Goal: Task Accomplishment & Management: Use online tool/utility

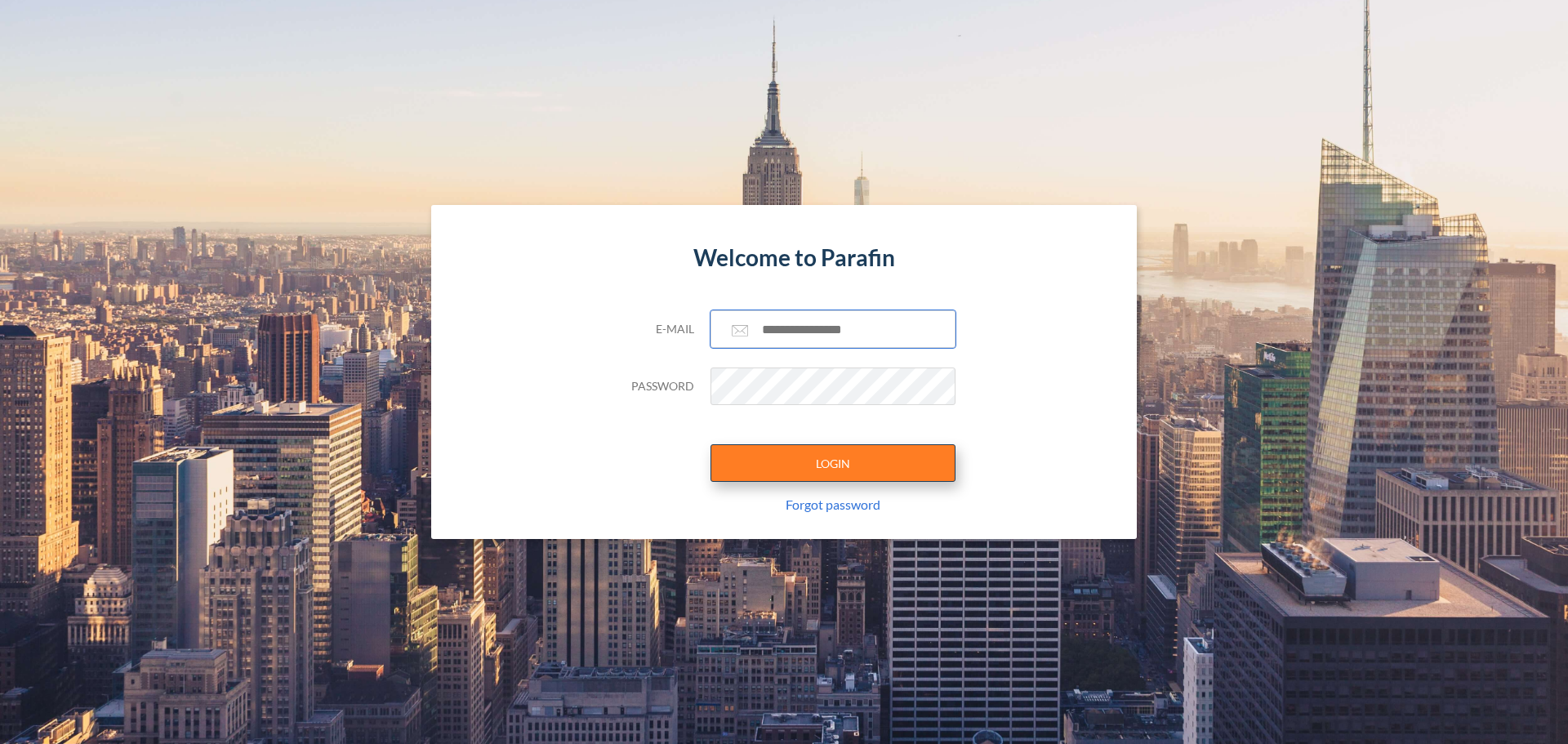
type input "**********"
click at [834, 466] on button "LOGIN" at bounding box center [833, 462] width 245 height 37
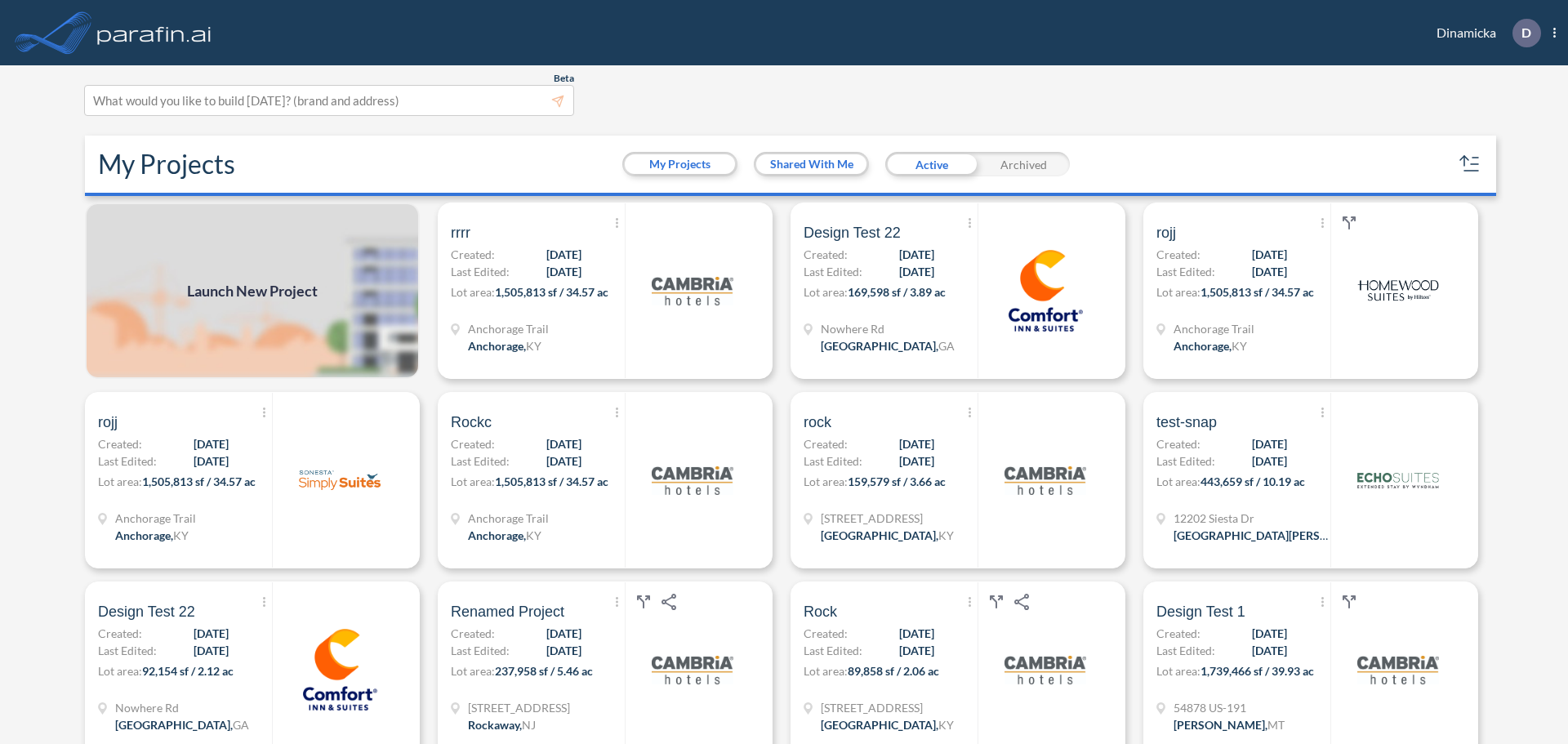
click at [278, 280] on span "Launch New Project" at bounding box center [253, 291] width 131 height 22
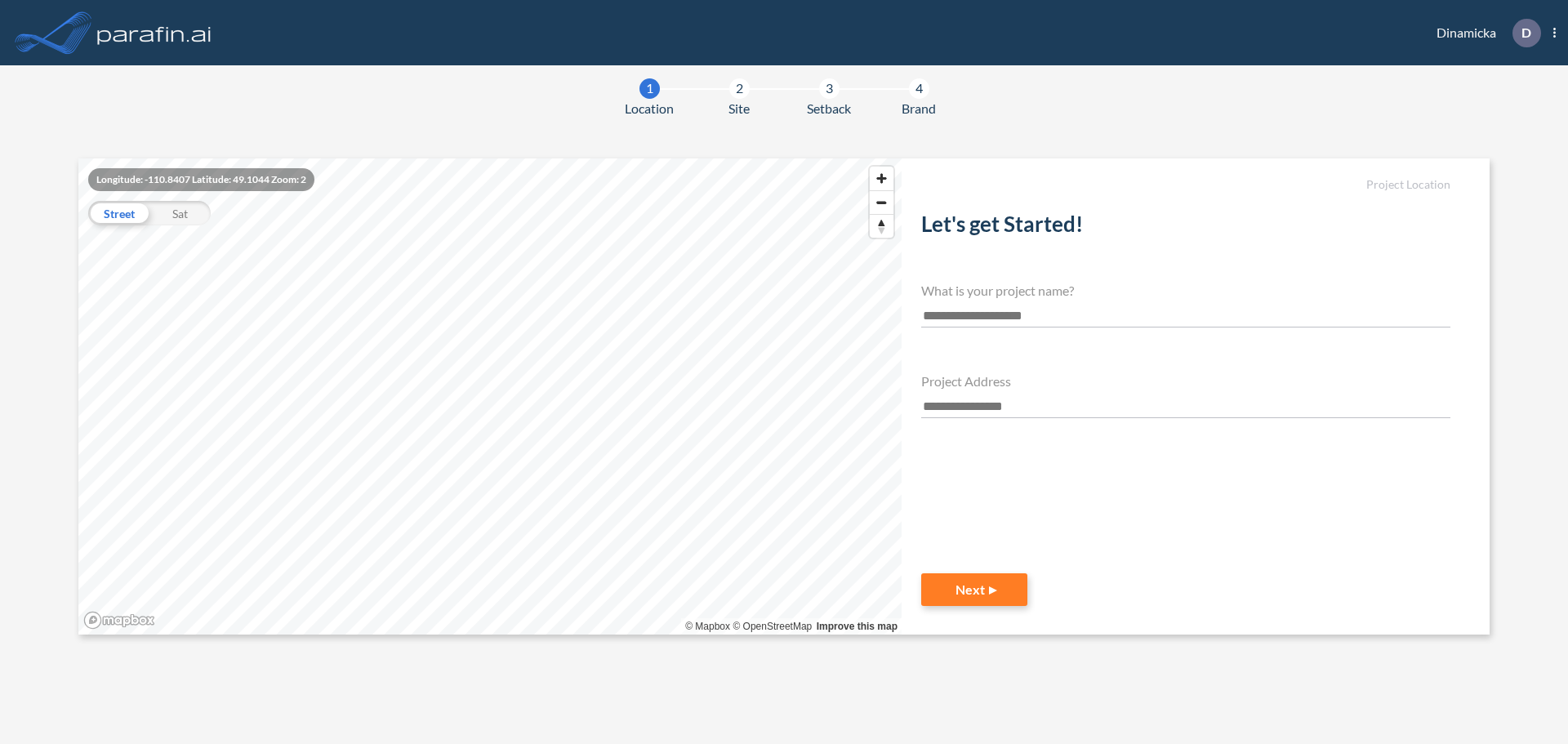
click at [1019, 322] on input "text" at bounding box center [1186, 316] width 530 height 22
type input "**********"
click at [1016, 391] on div "Project Address" at bounding box center [1186, 395] width 530 height 45
click at [1022, 402] on input "text" at bounding box center [1186, 407] width 530 height 22
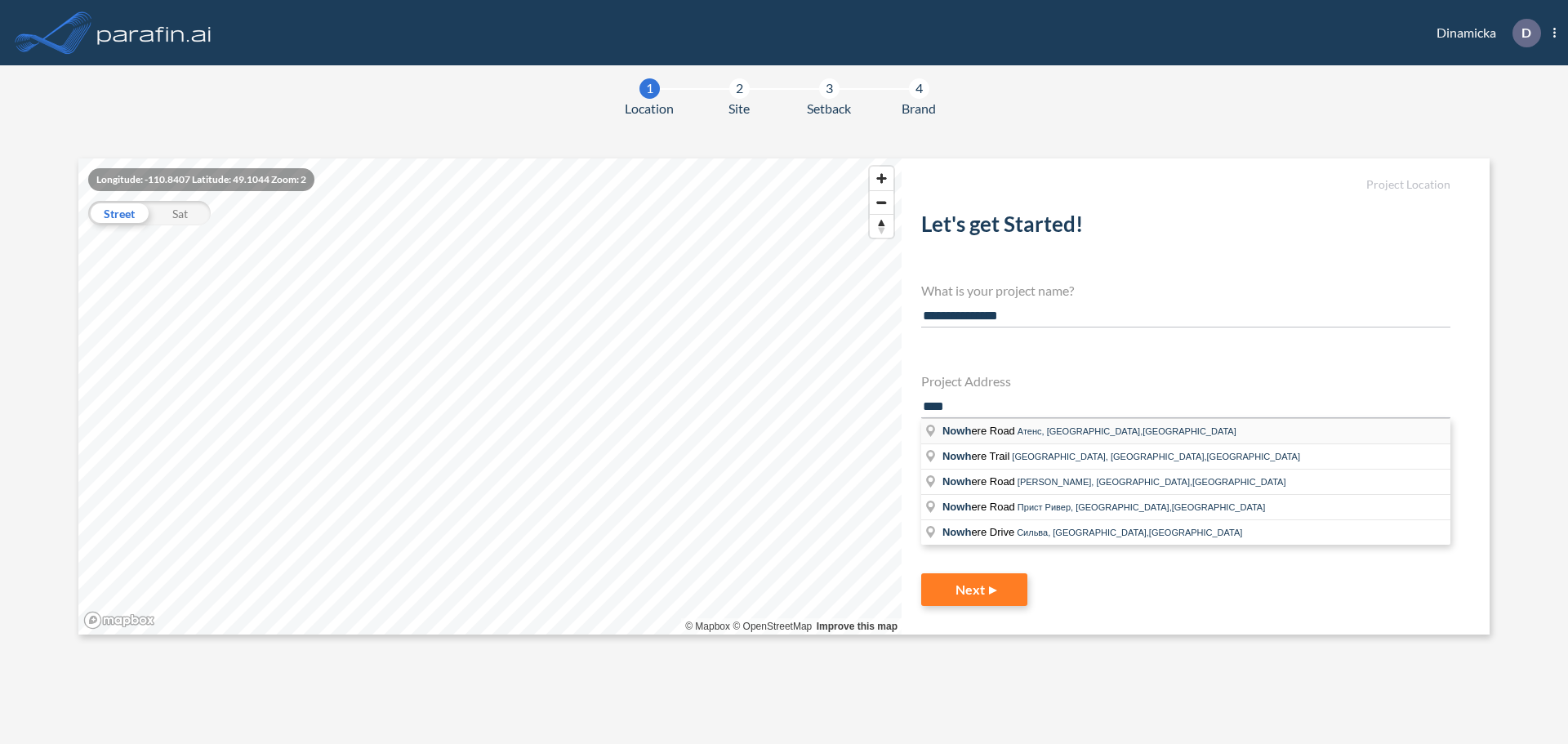
click at [1002, 432] on span "Nowh ere Road" at bounding box center [979, 430] width 75 height 12
type input "**********"
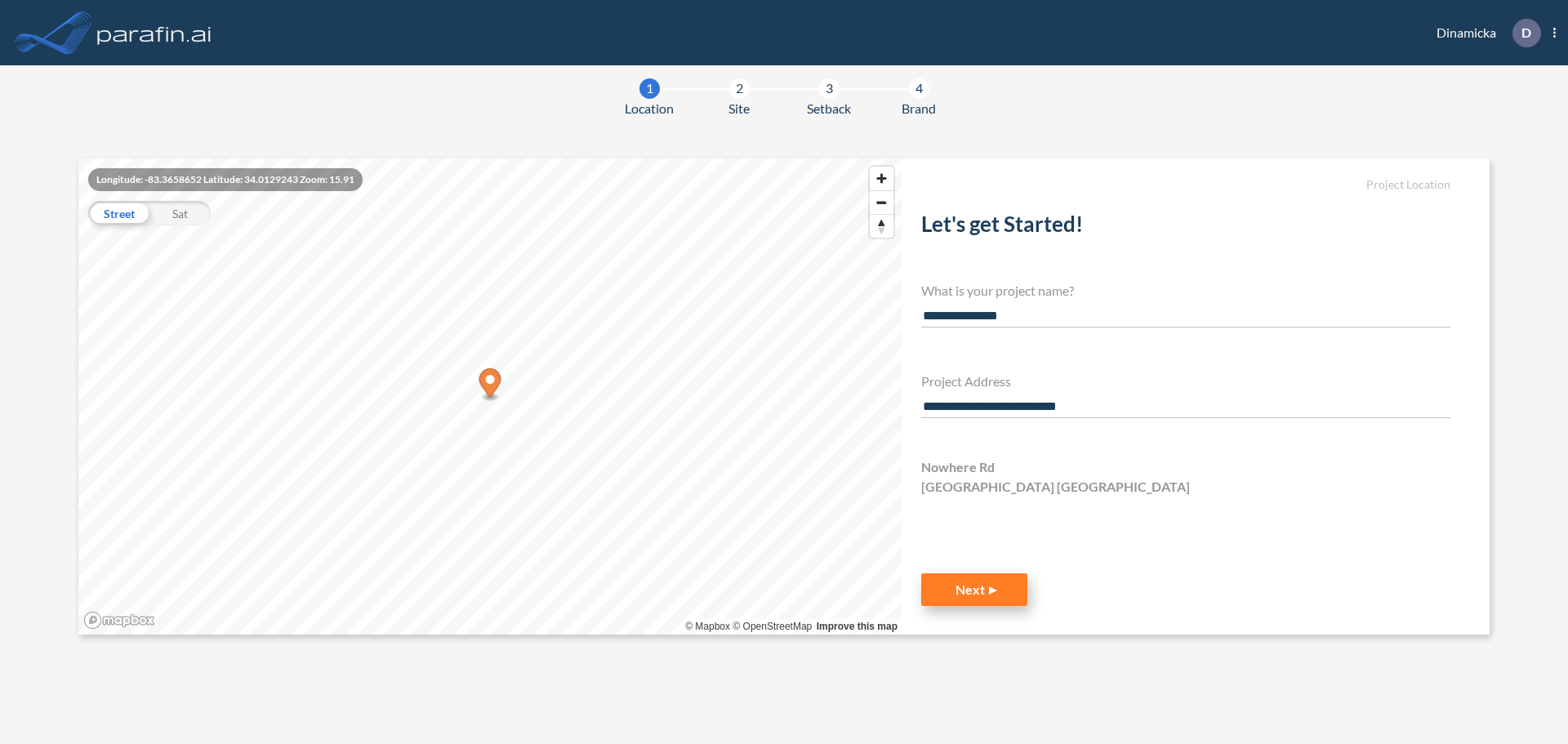
click at [976, 586] on button "Next" at bounding box center [974, 590] width 106 height 33
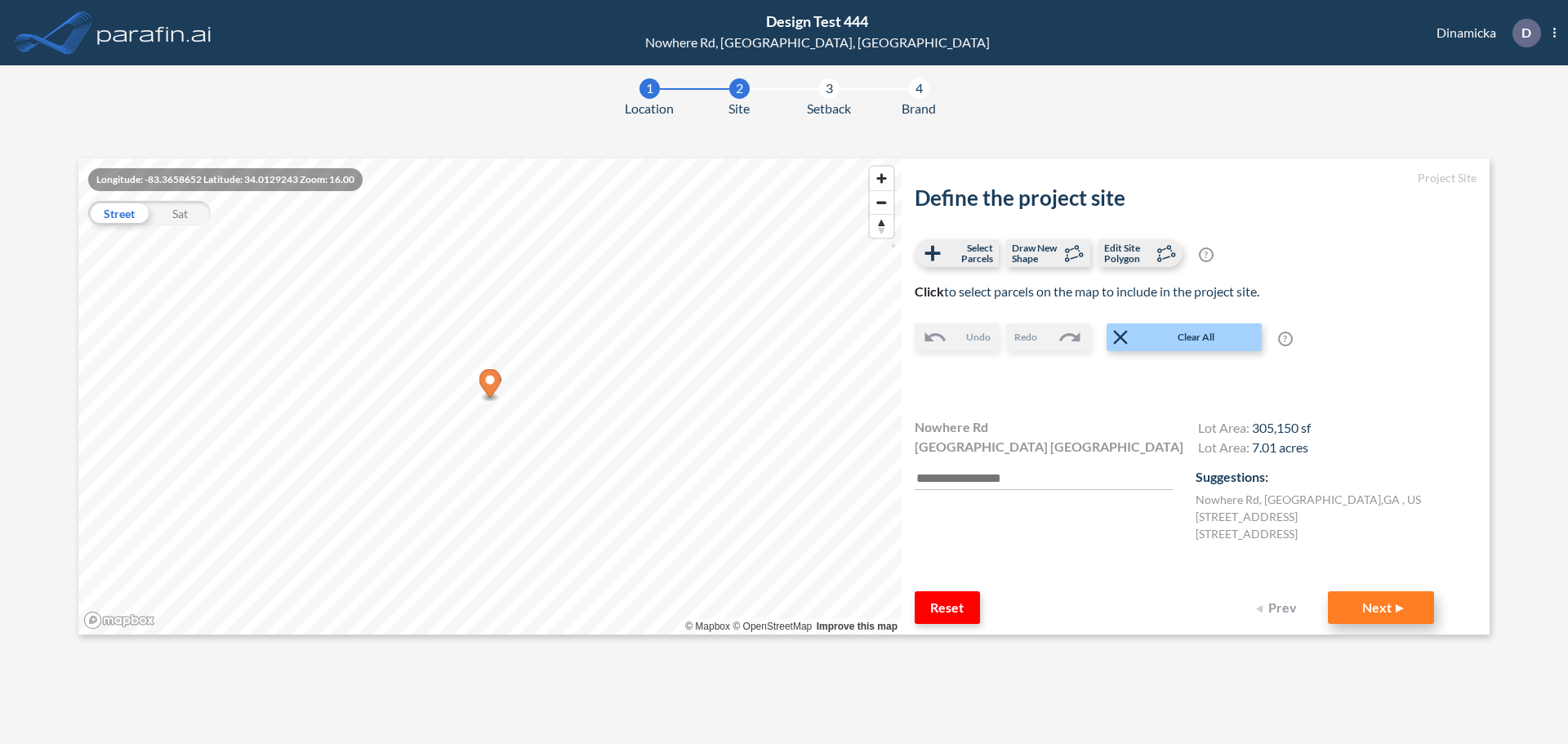
click at [1353, 610] on button "Next" at bounding box center [1381, 608] width 106 height 33
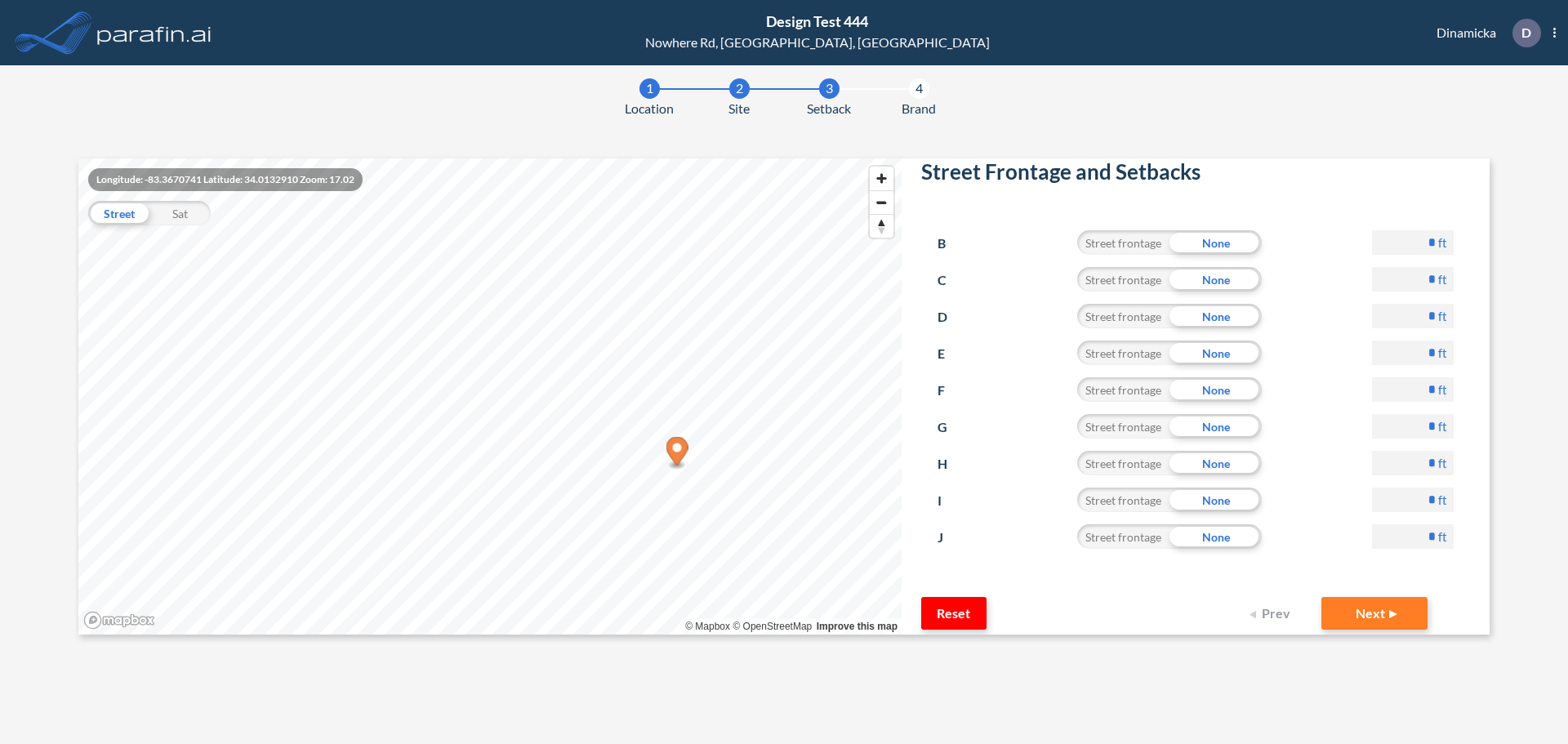
scroll to position [102, 0]
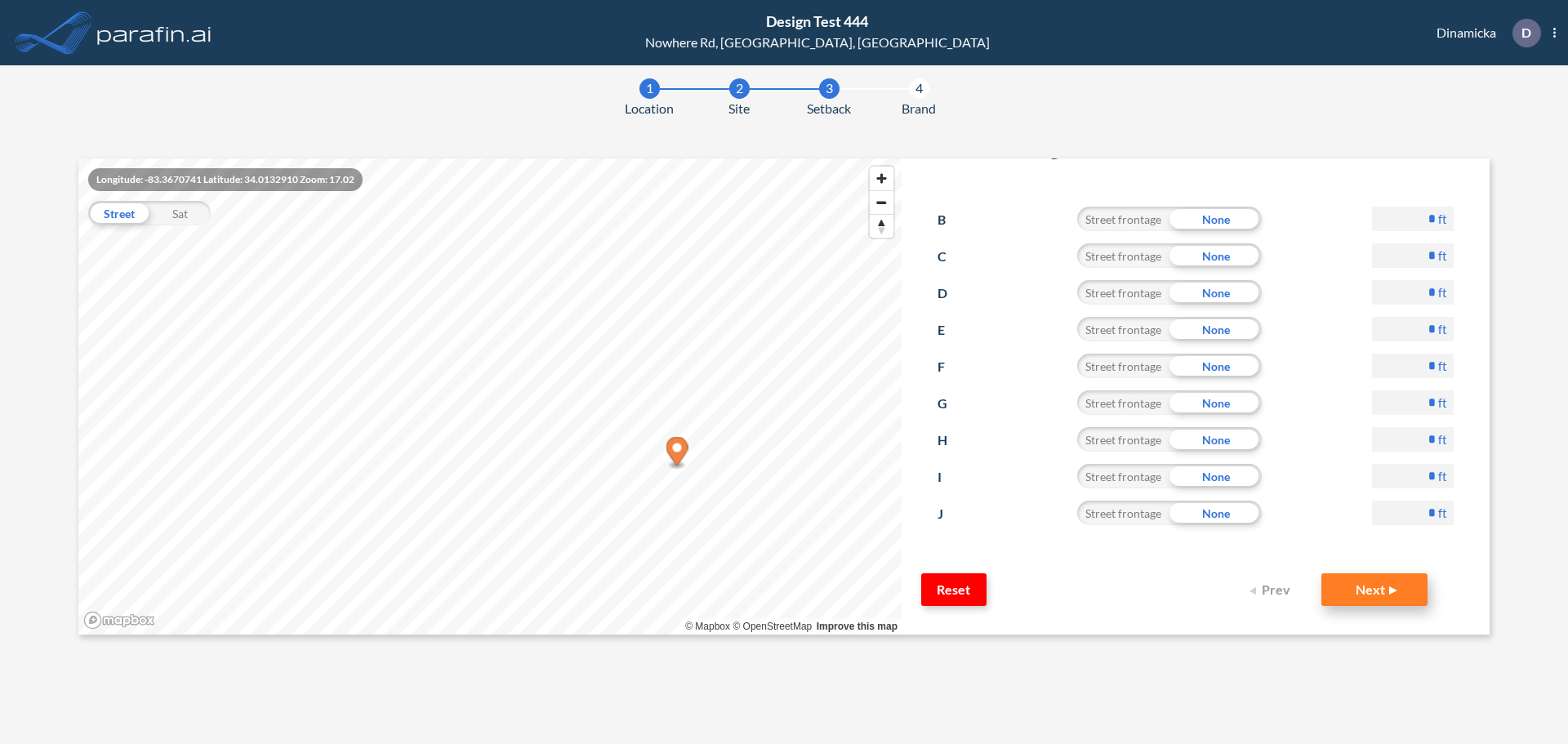
click at [1330, 586] on button "Next" at bounding box center [1374, 590] width 106 height 33
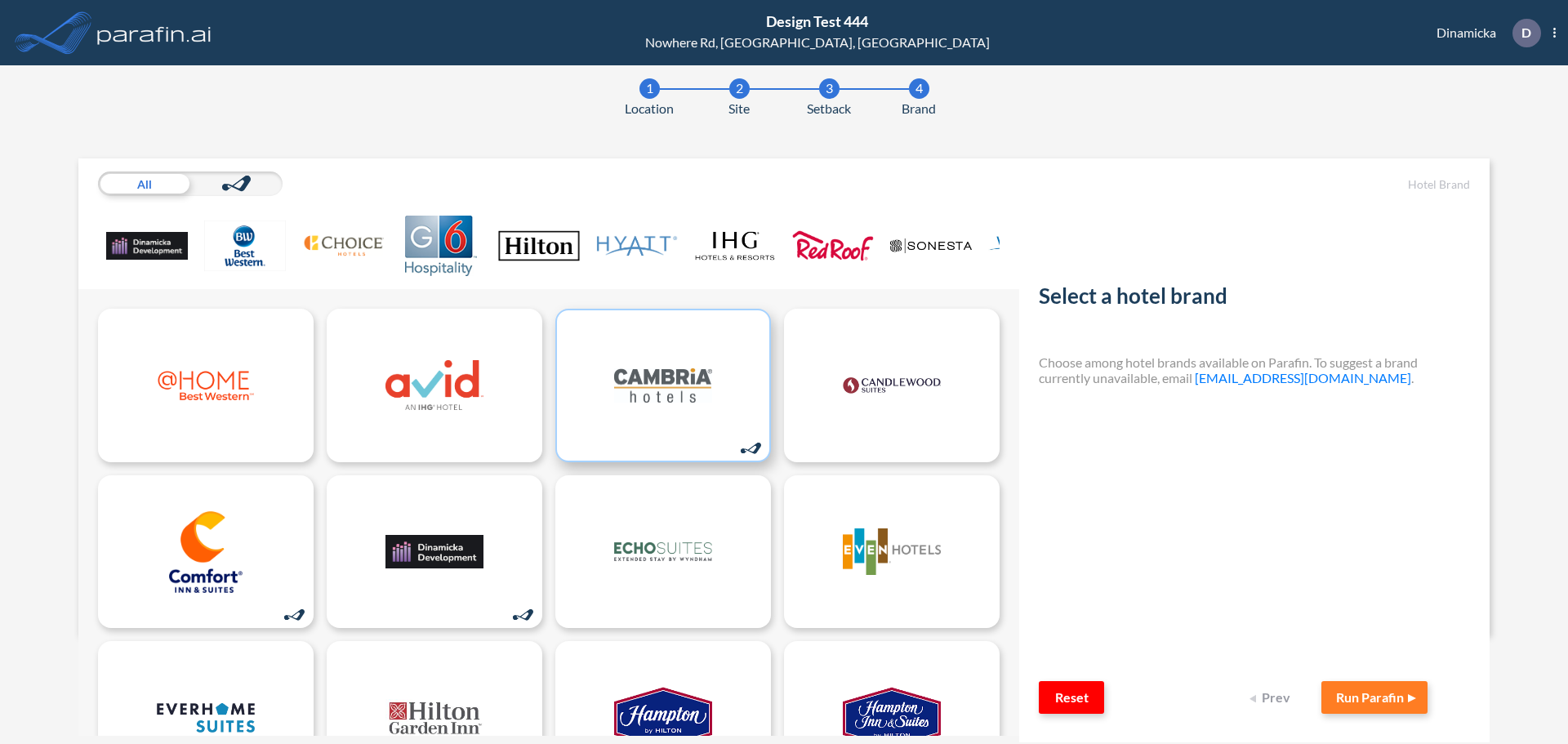
click at [671, 391] on img at bounding box center [663, 385] width 98 height 82
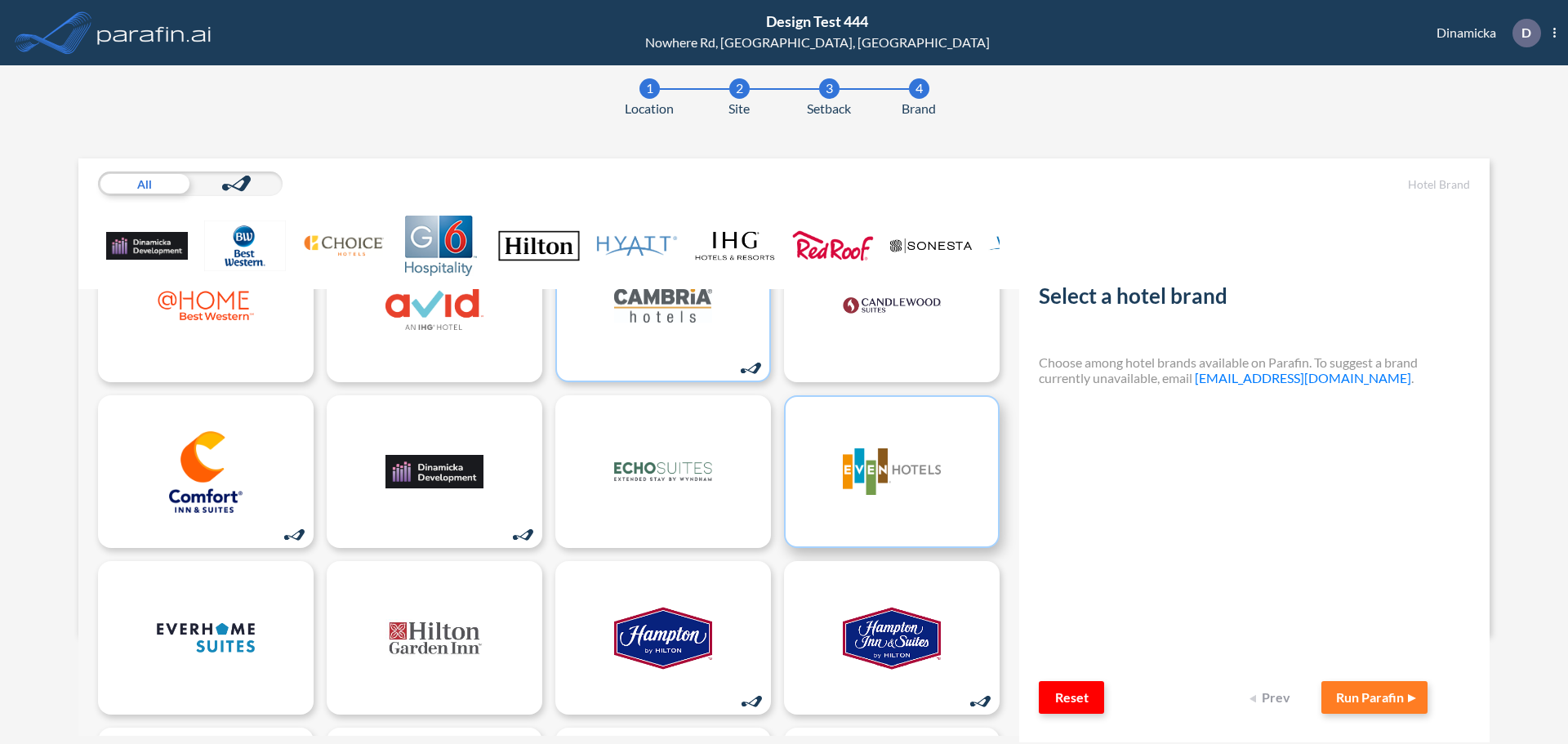
scroll to position [164, 0]
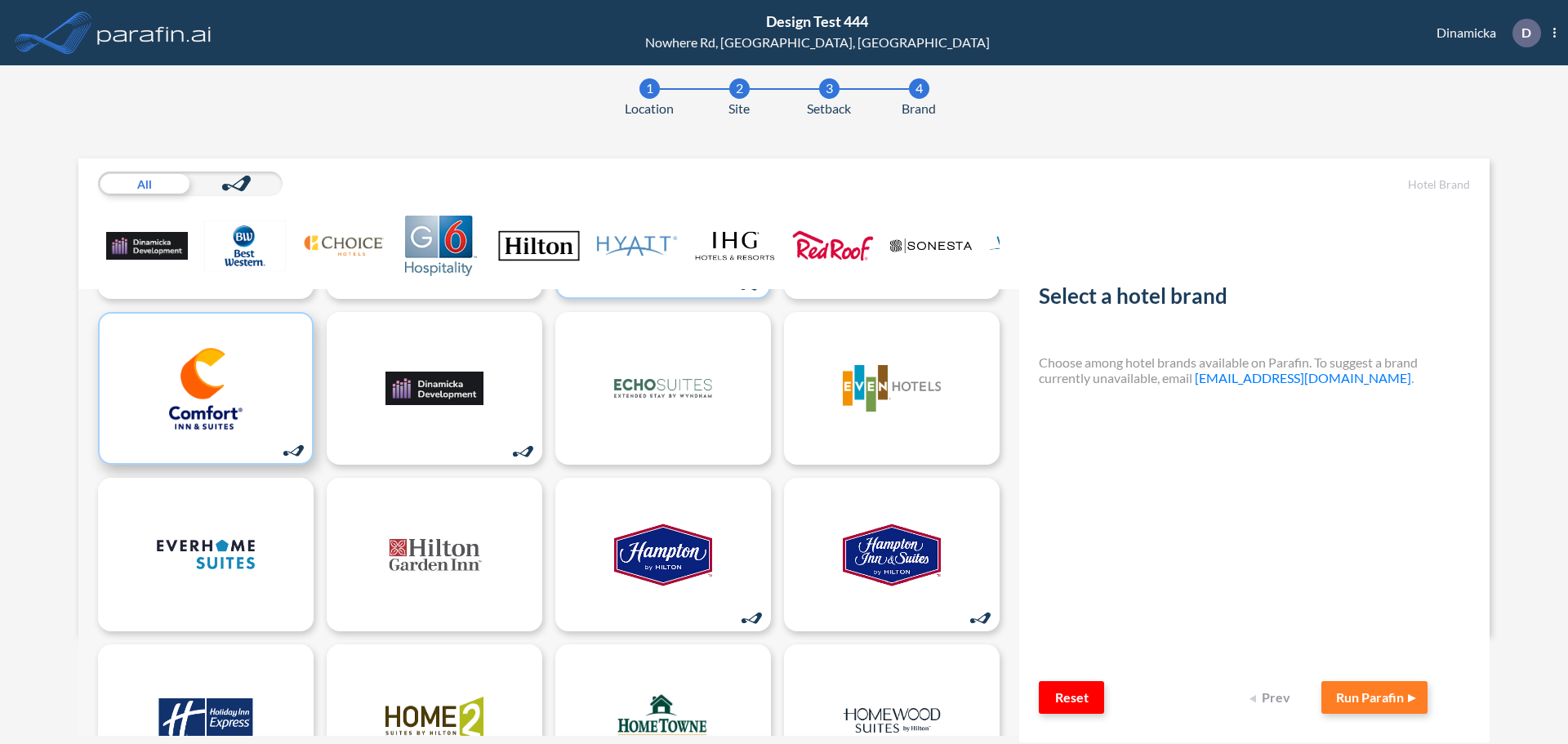
click at [240, 401] on img at bounding box center [206, 389] width 98 height 82
click at [1373, 698] on button "Run Parafin" at bounding box center [1374, 698] width 106 height 33
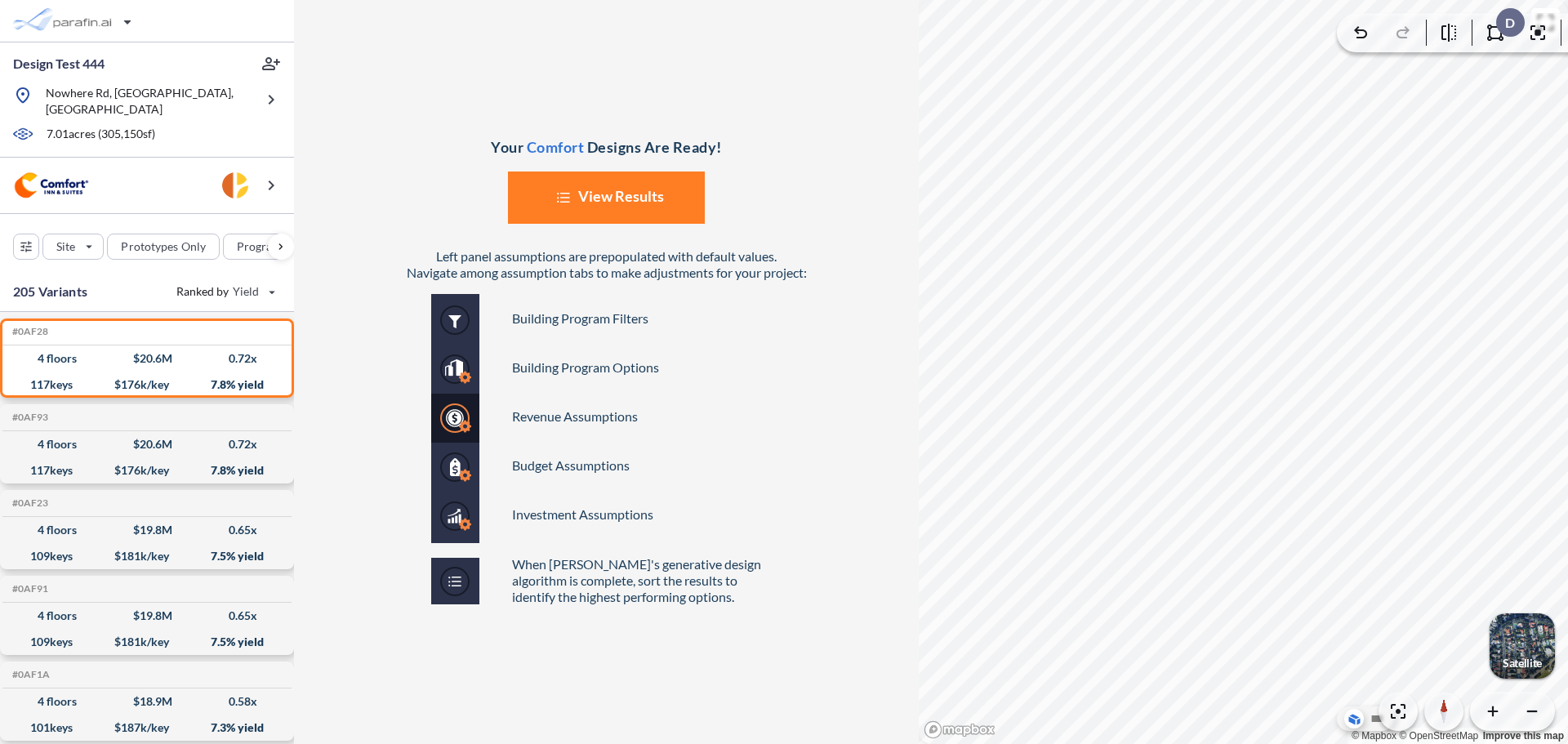
click at [576, 220] on button "List Created with Sketch. View Results" at bounding box center [606, 198] width 197 height 53
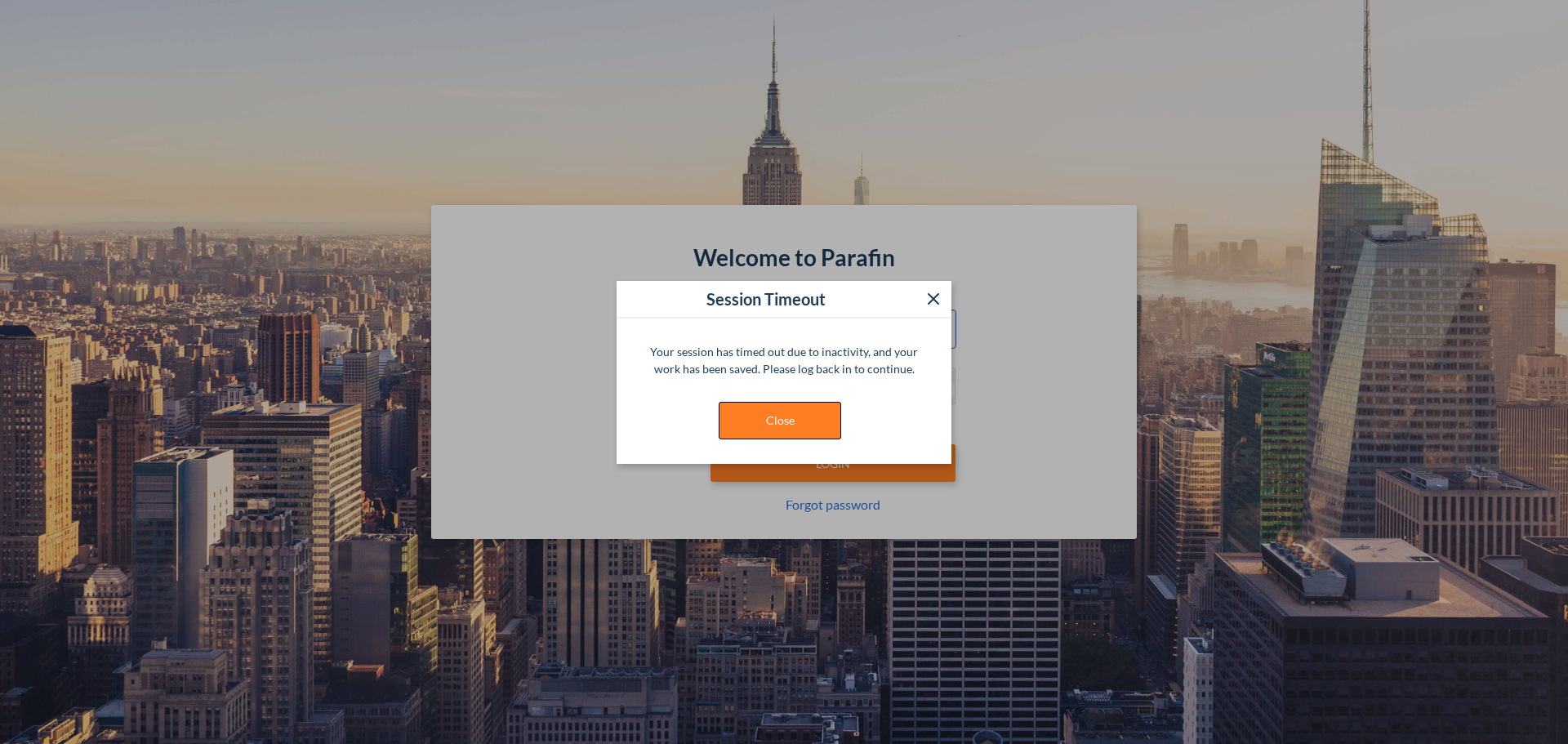
type input "**********"
click at [767, 413] on button "Close" at bounding box center [779, 420] width 123 height 37
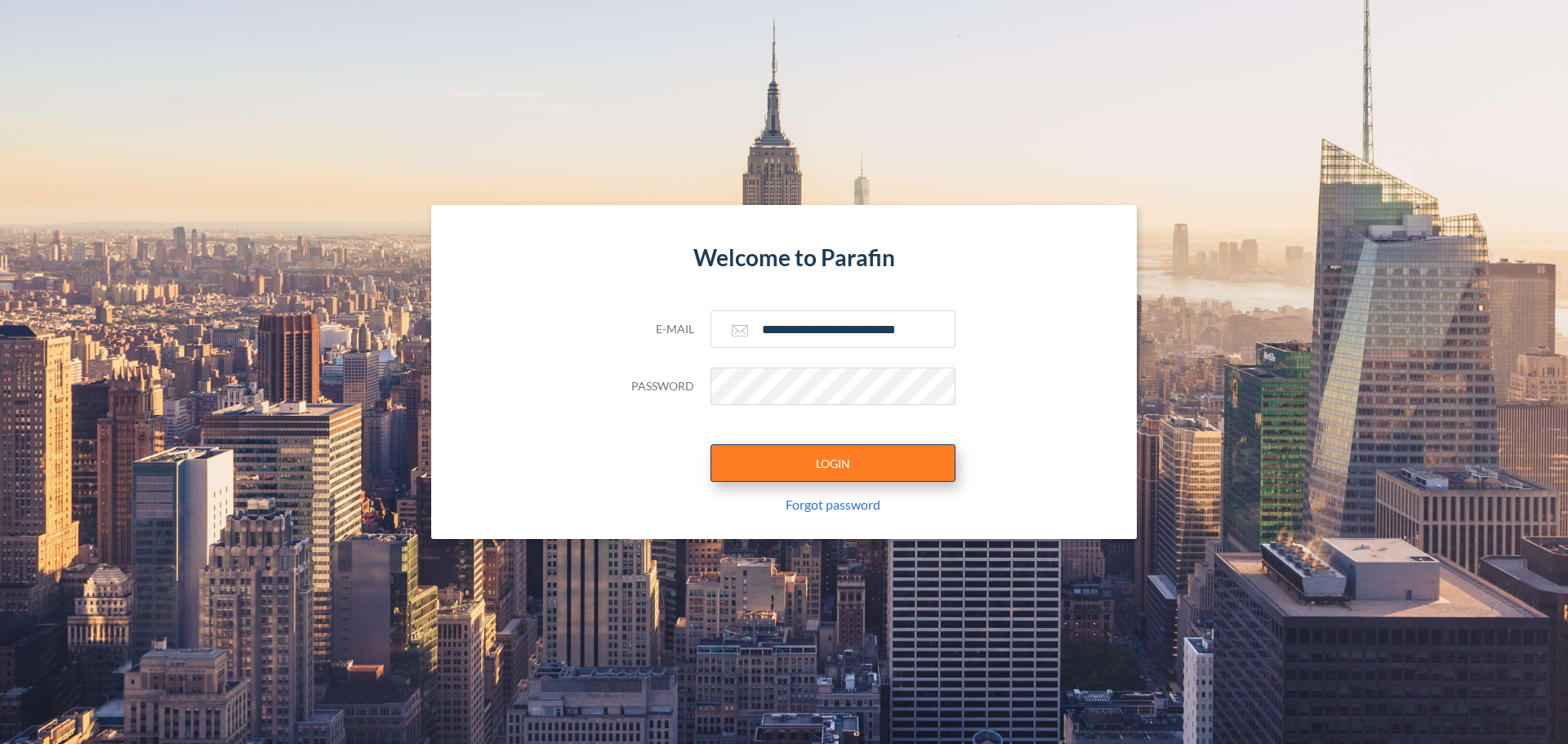
click at [806, 445] on button "LOGIN" at bounding box center [833, 462] width 245 height 37
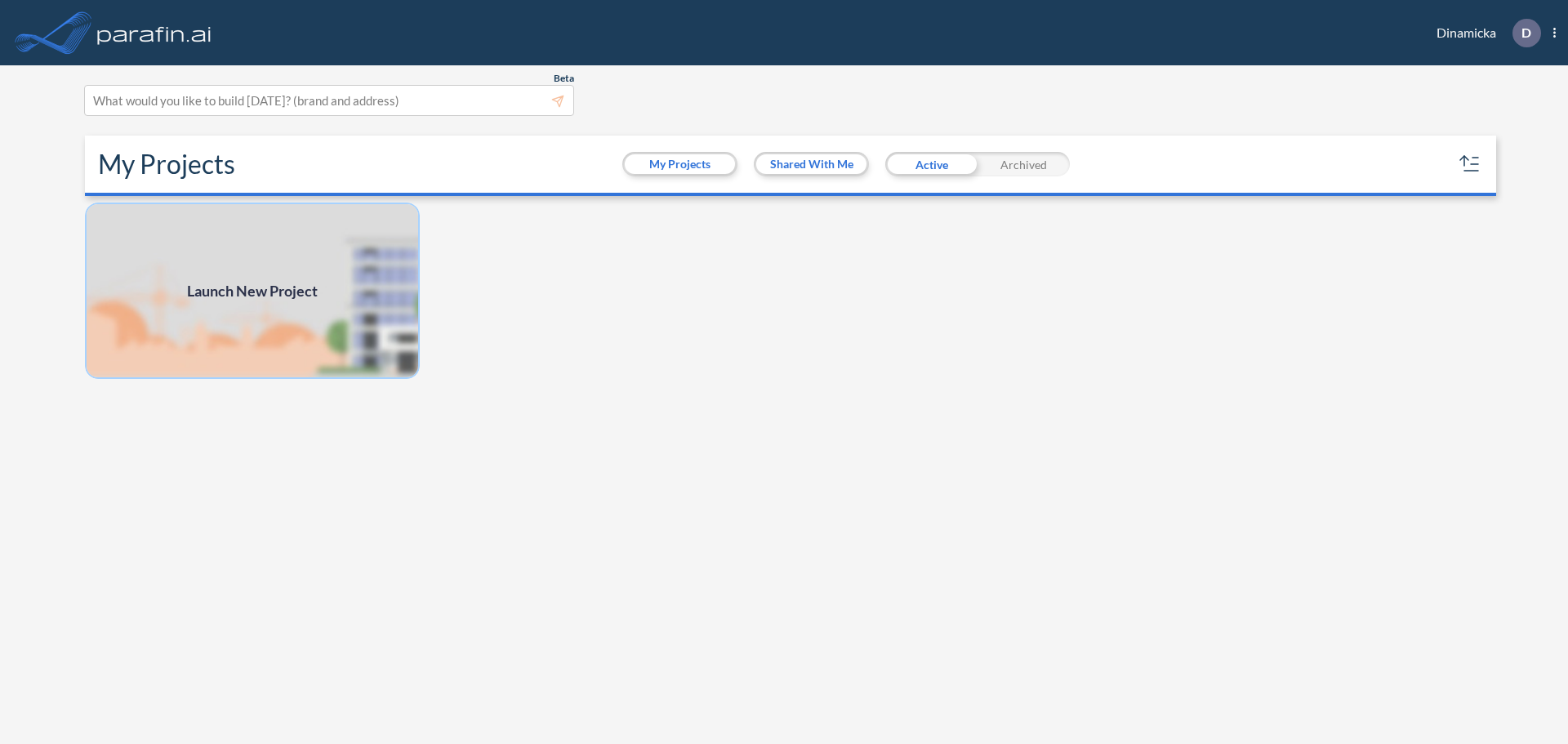
click at [305, 253] on img at bounding box center [252, 291] width 335 height 176
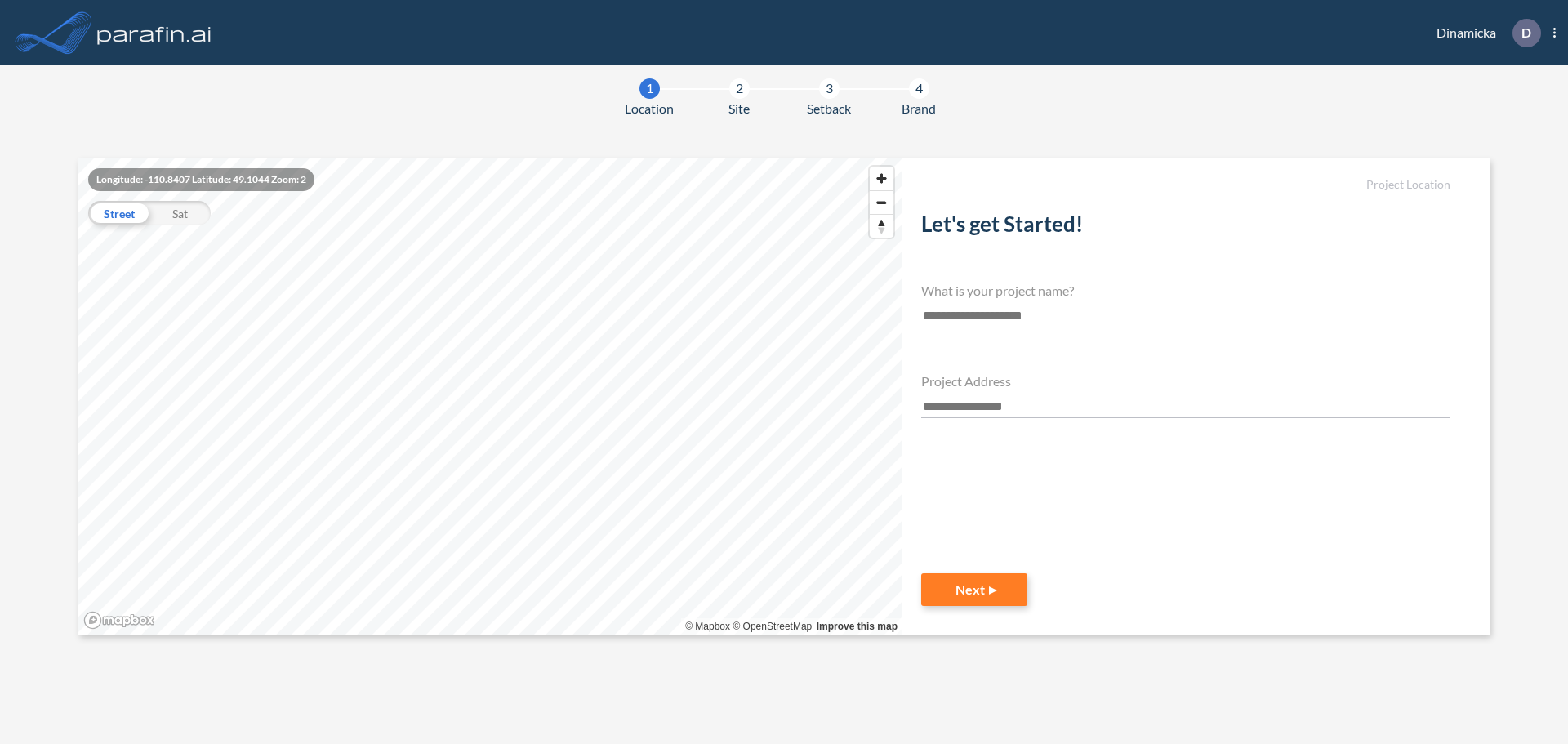
click at [955, 314] on input "text" at bounding box center [1186, 316] width 530 height 22
type input "**********"
click at [992, 401] on input "text" at bounding box center [1186, 407] width 530 height 22
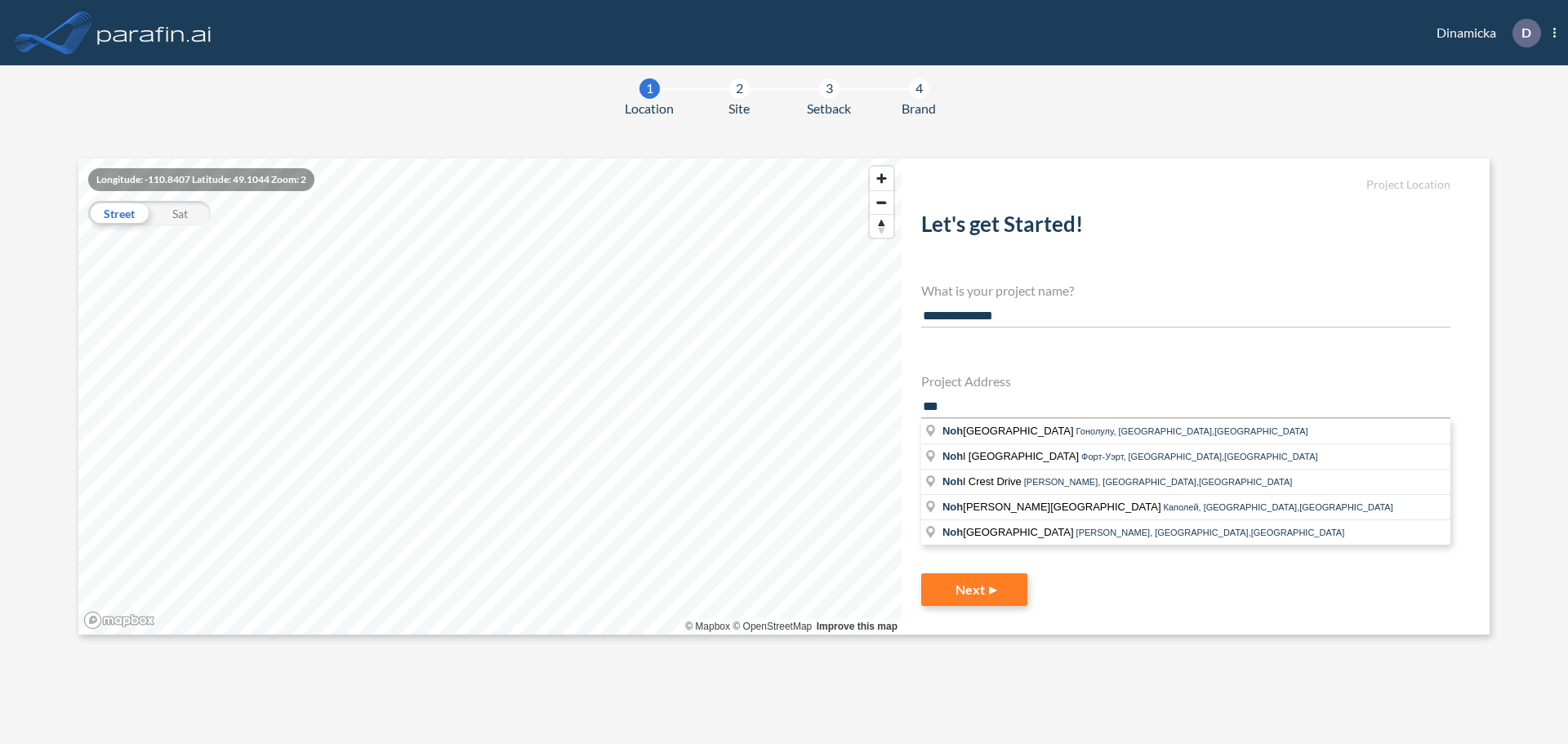
drag, startPoint x: 954, startPoint y: 408, endPoint x: 938, endPoint y: 408, distance: 16.0
click at [938, 408] on input "***" at bounding box center [1186, 407] width 530 height 22
click at [999, 424] on span "Nowh ere Road" at bounding box center [979, 430] width 75 height 12
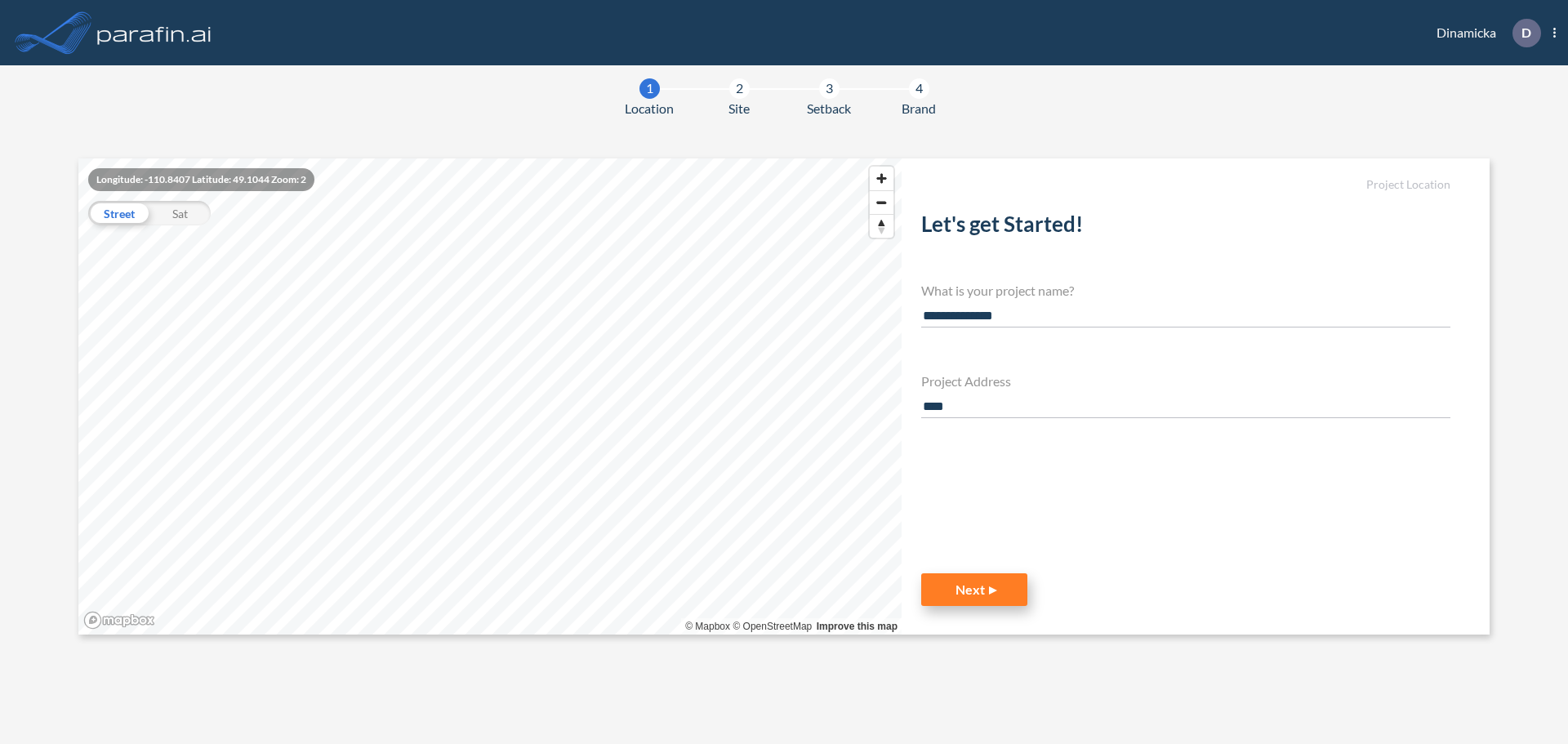
type input "**********"
click at [990, 600] on button "Next" at bounding box center [974, 590] width 106 height 33
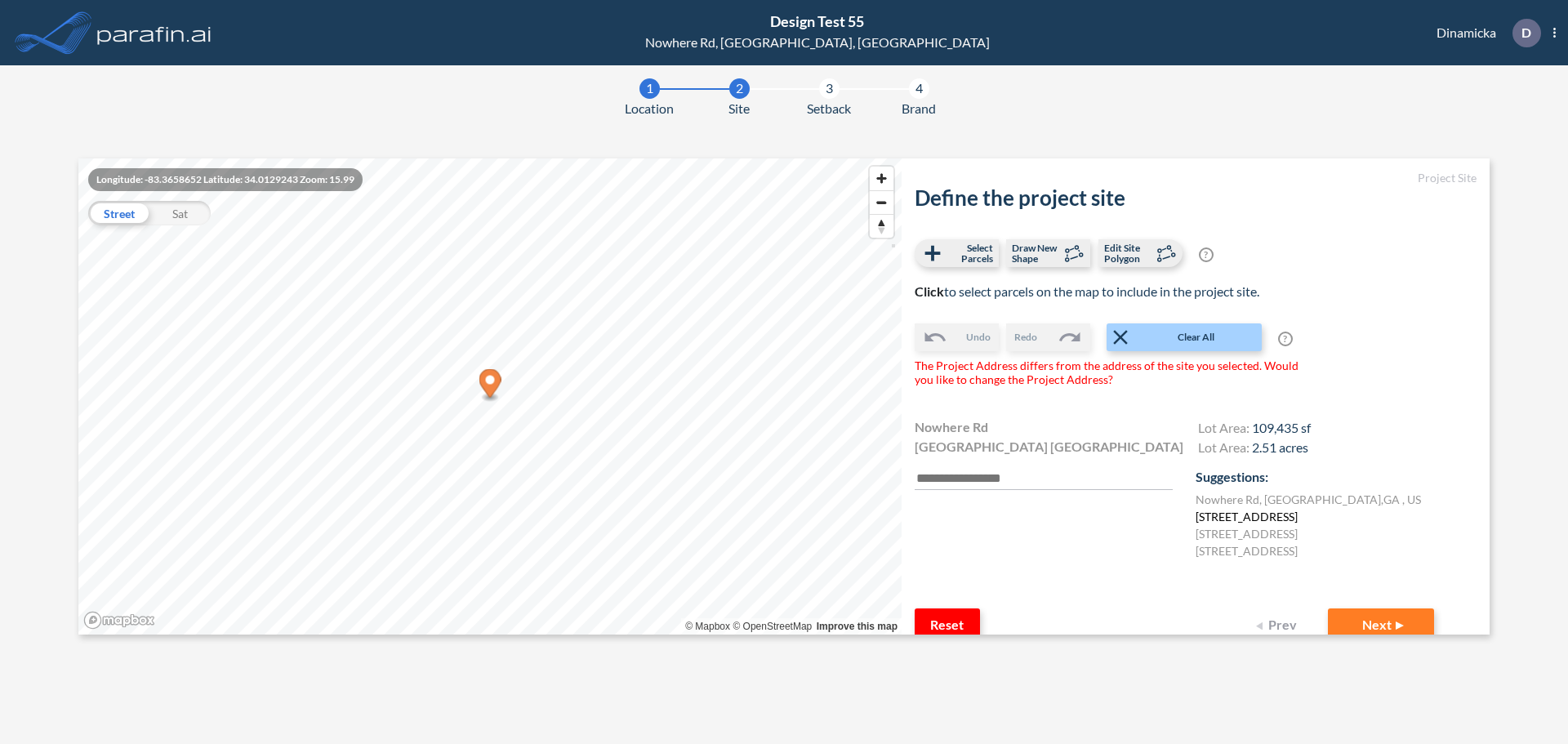
click at [1240, 520] on label "125 Noketchee Dr, Athens, GA 30601, США" at bounding box center [1246, 516] width 102 height 17
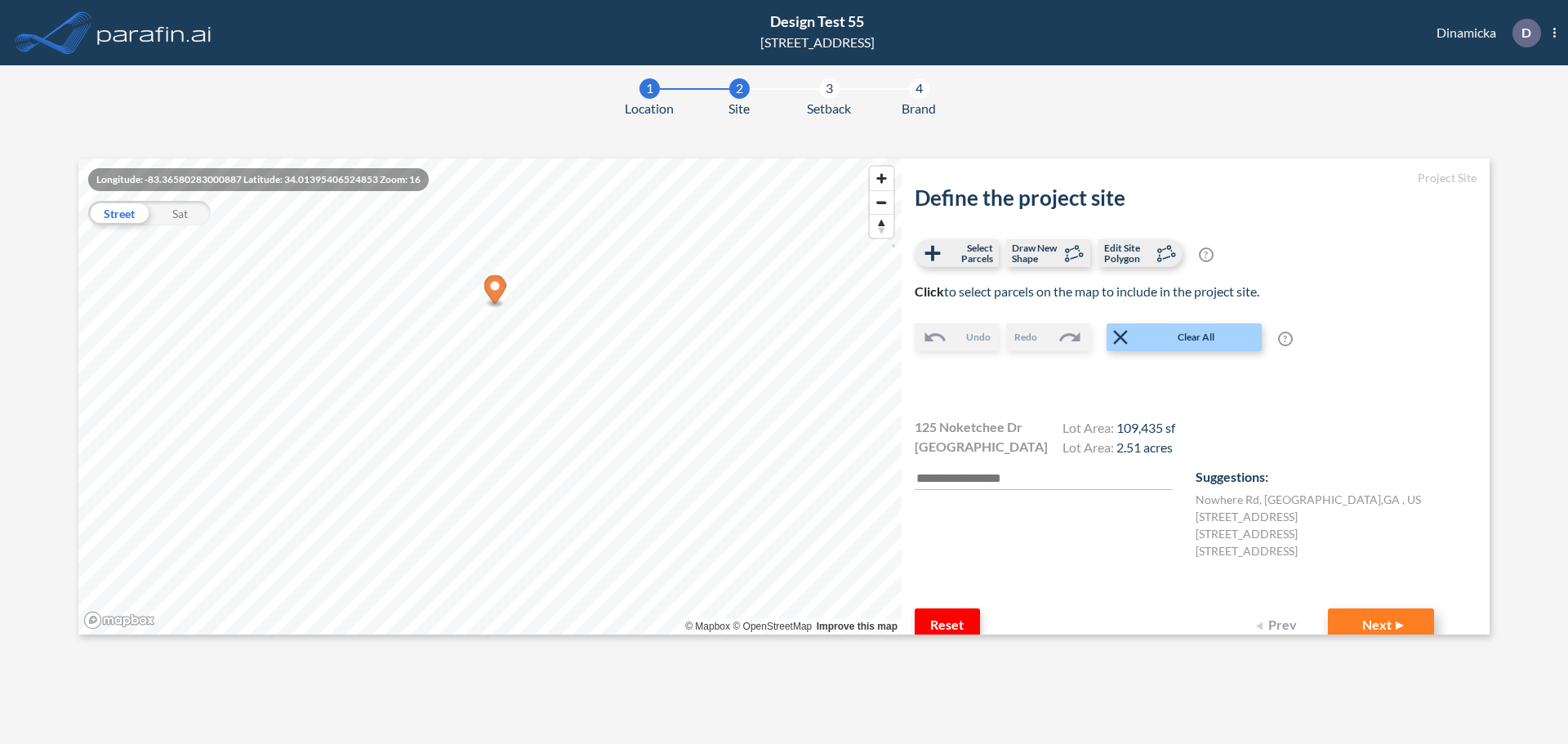
click at [1369, 618] on button "Next" at bounding box center [1381, 625] width 106 height 33
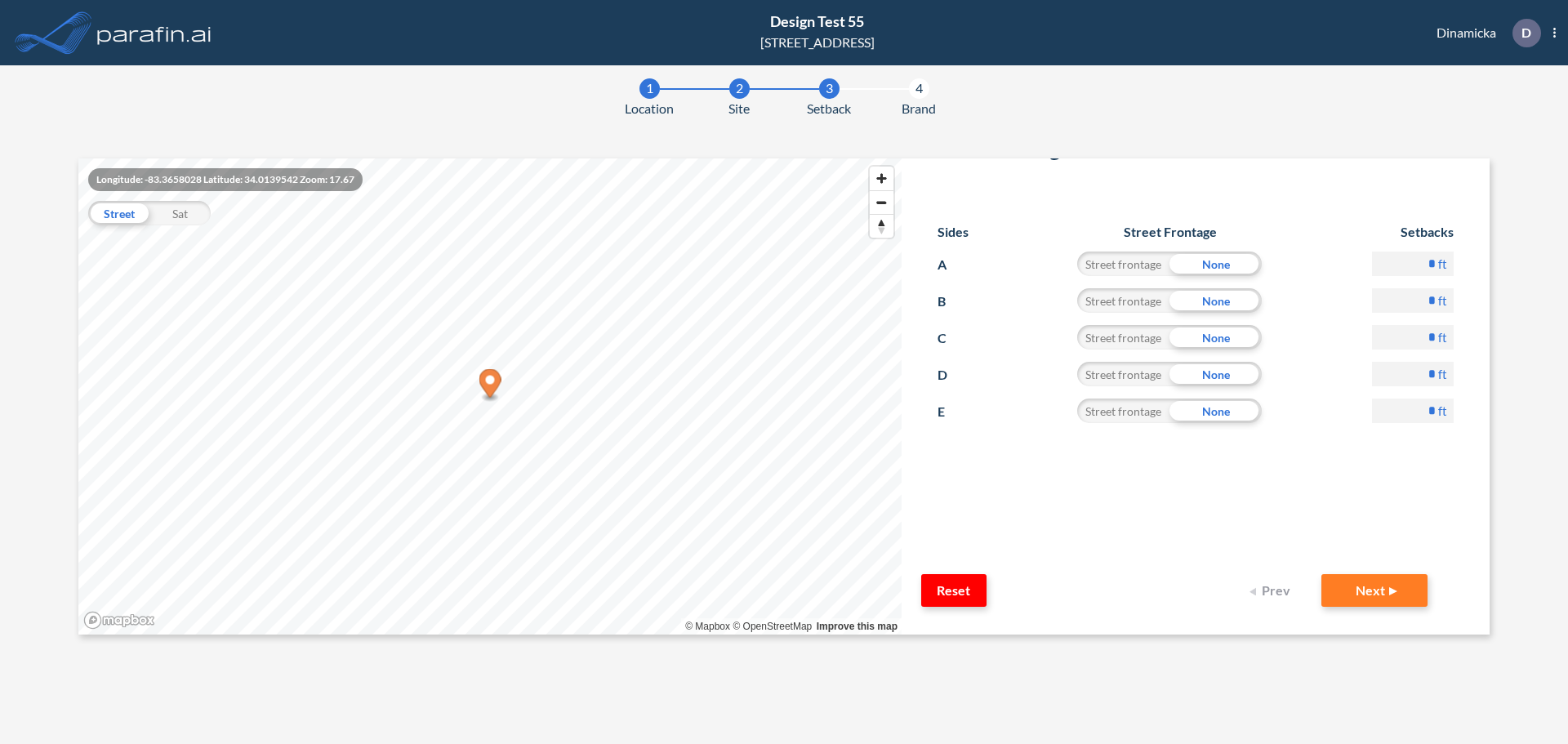
scroll to position [102, 0]
click at [1347, 581] on button "Next" at bounding box center [1374, 590] width 106 height 33
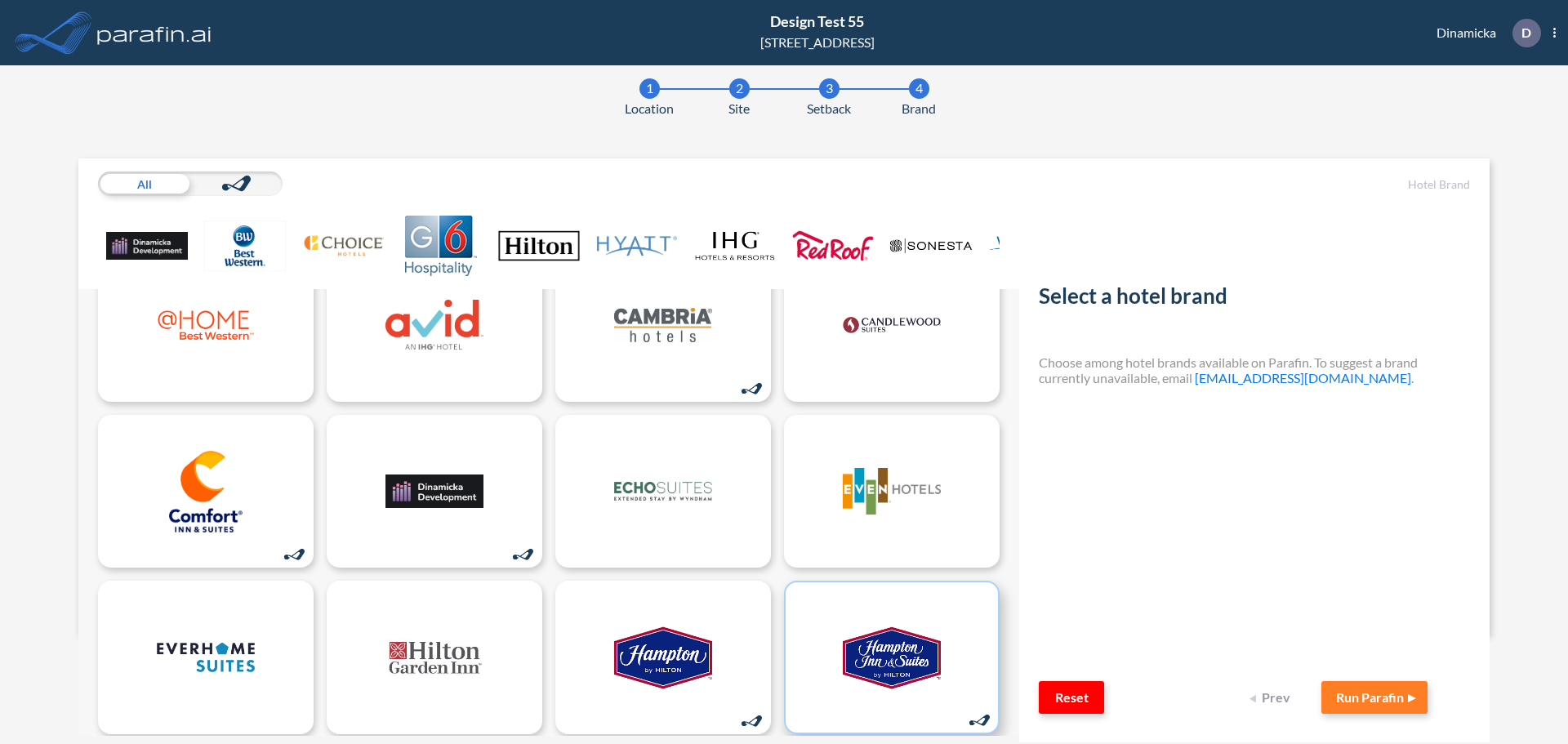
scroll to position [245, 0]
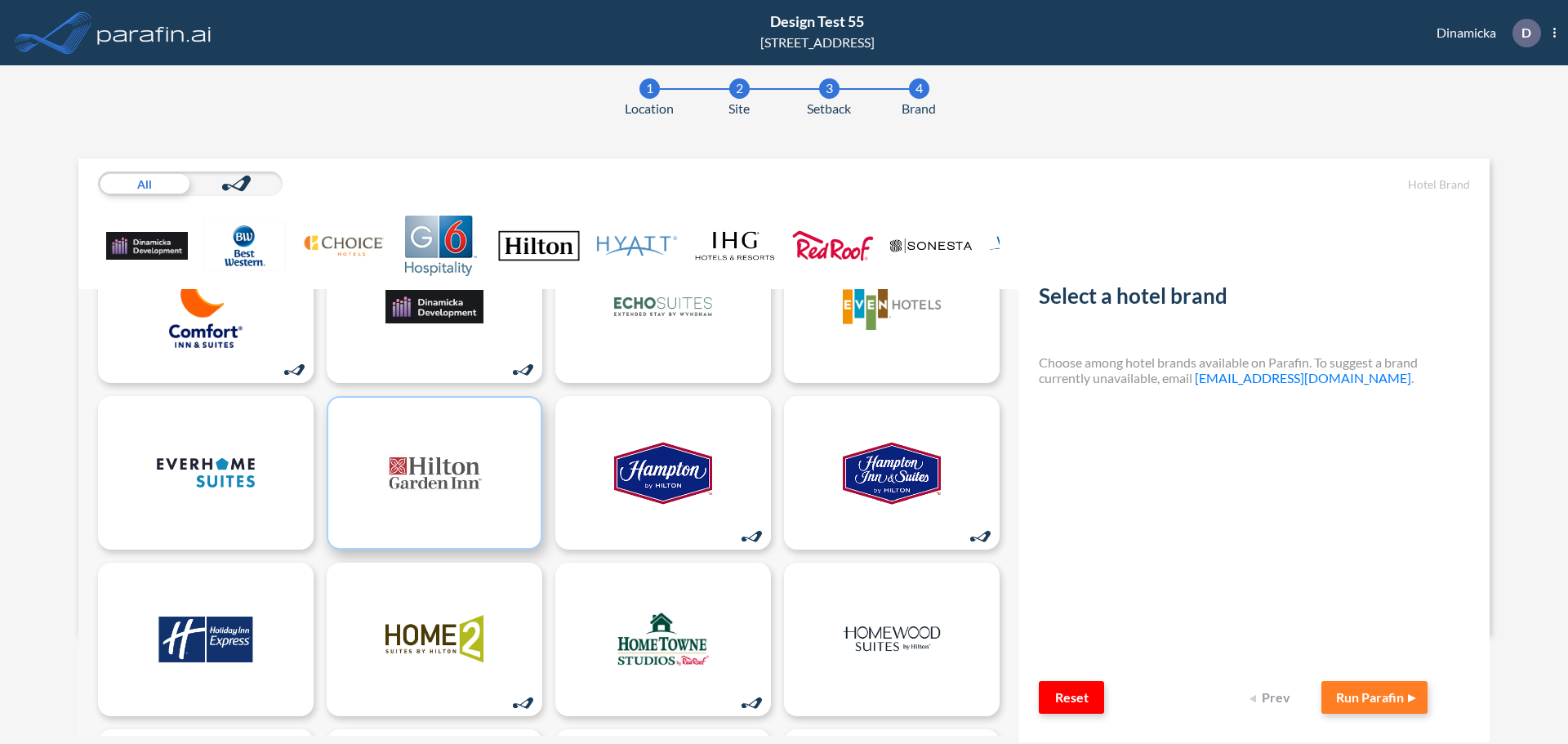
click at [404, 498] on img at bounding box center [434, 473] width 98 height 82
click at [1361, 693] on button "Run Parafin" at bounding box center [1374, 698] width 106 height 33
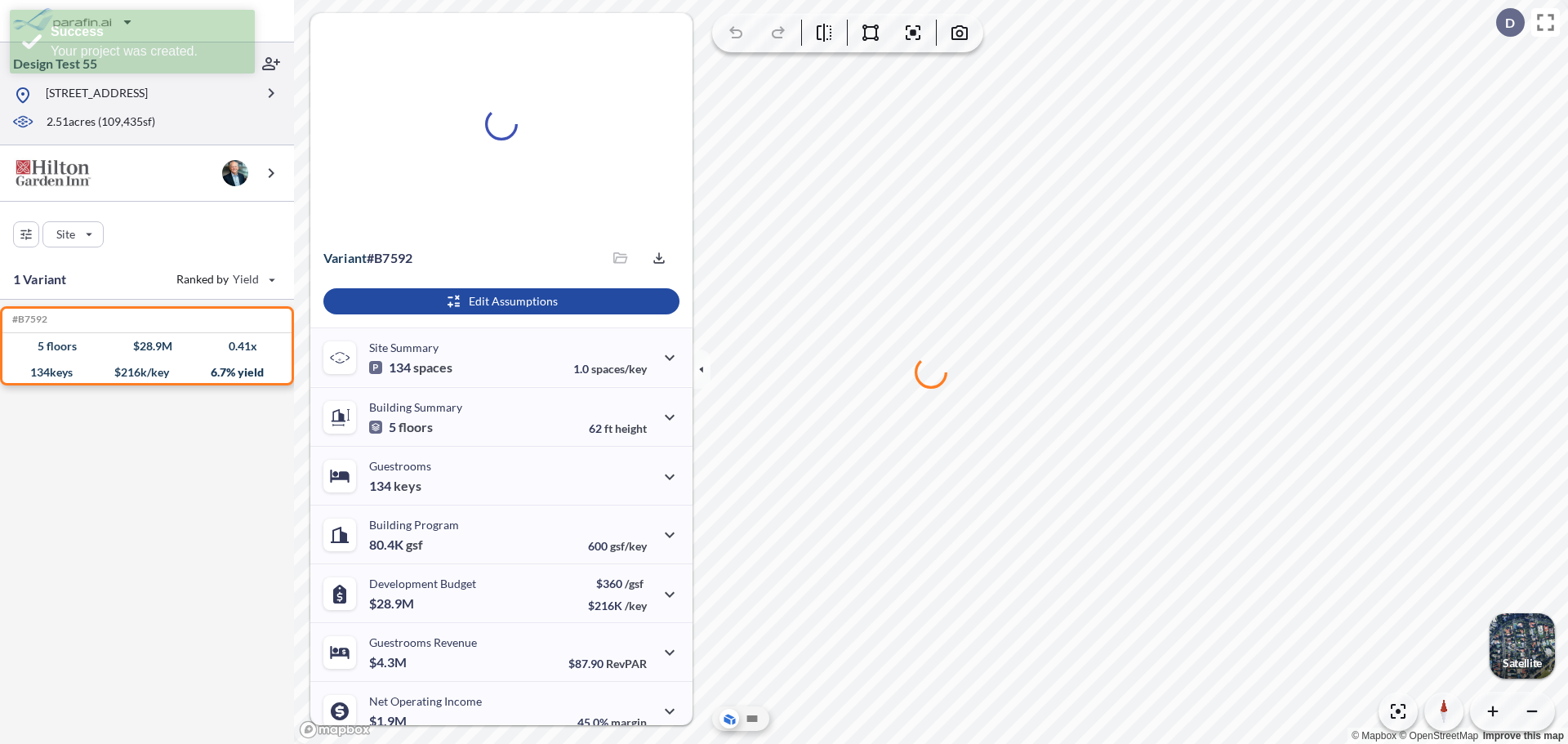
click at [235, 106] on div at bounding box center [134, 109] width 242 height 8
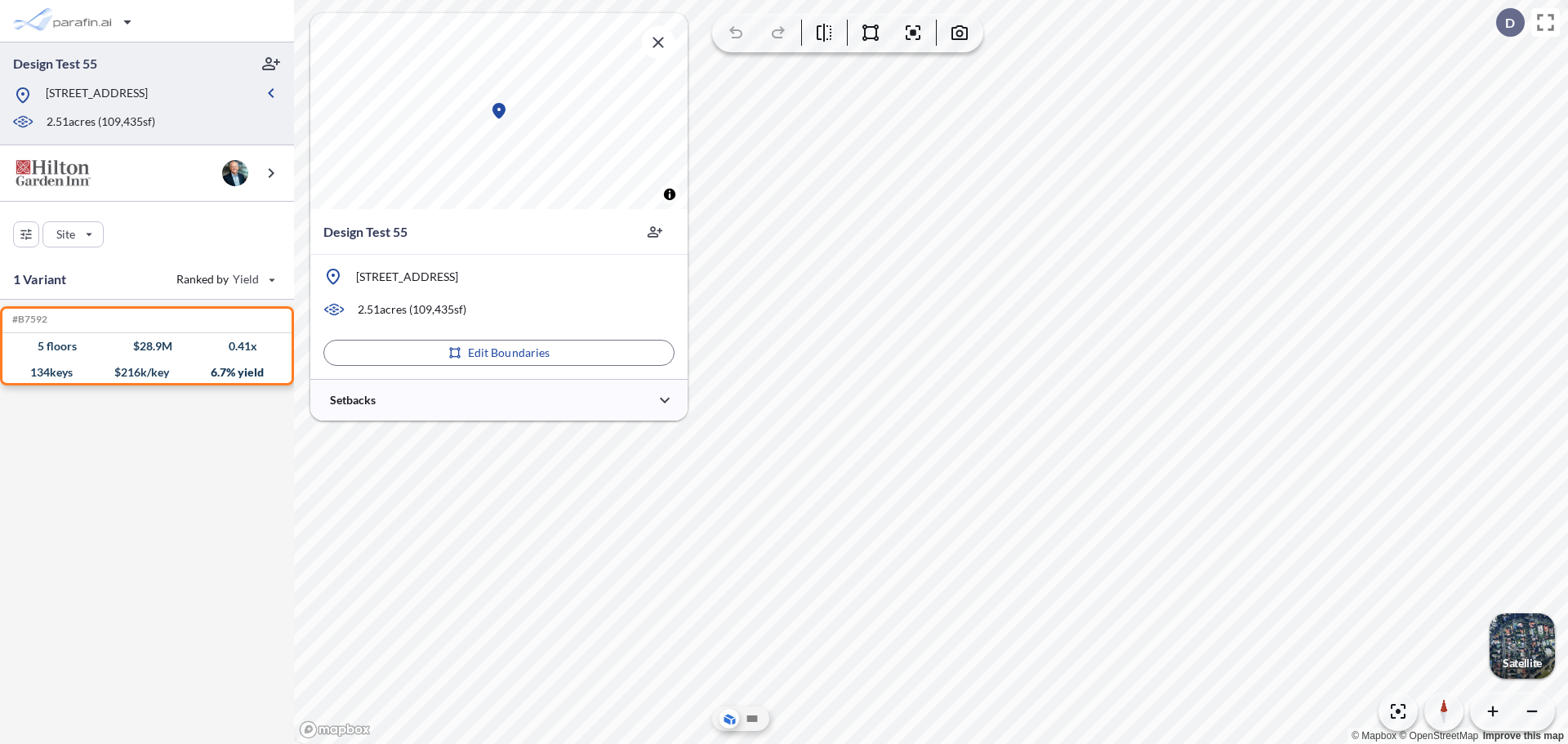
click at [236, 104] on div "125 Noketchee Dr, Athens, GA 30601" at bounding box center [134, 94] width 242 height 20
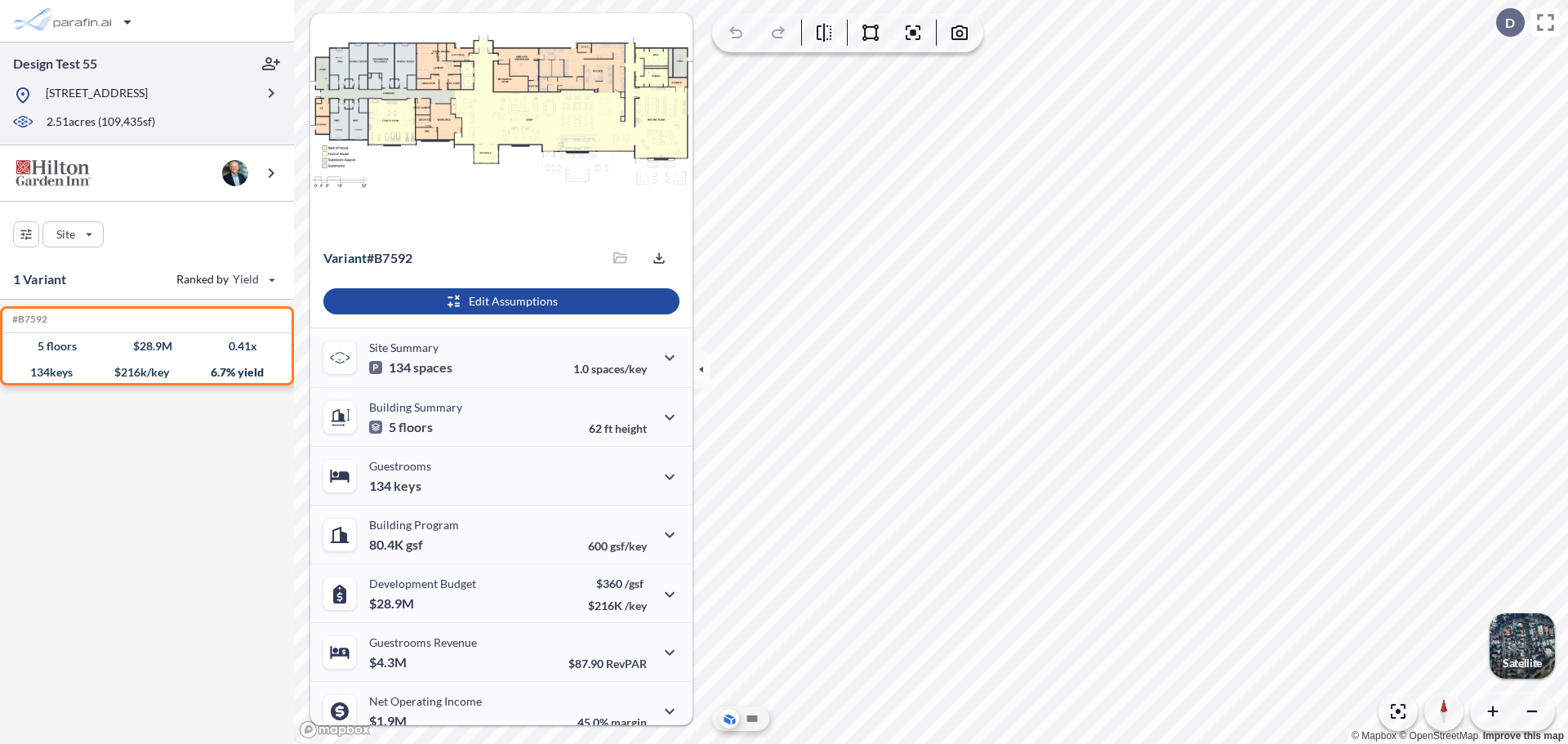
click at [236, 104] on div "125 Noketchee Dr, Athens, GA 30601" at bounding box center [134, 94] width 242 height 20
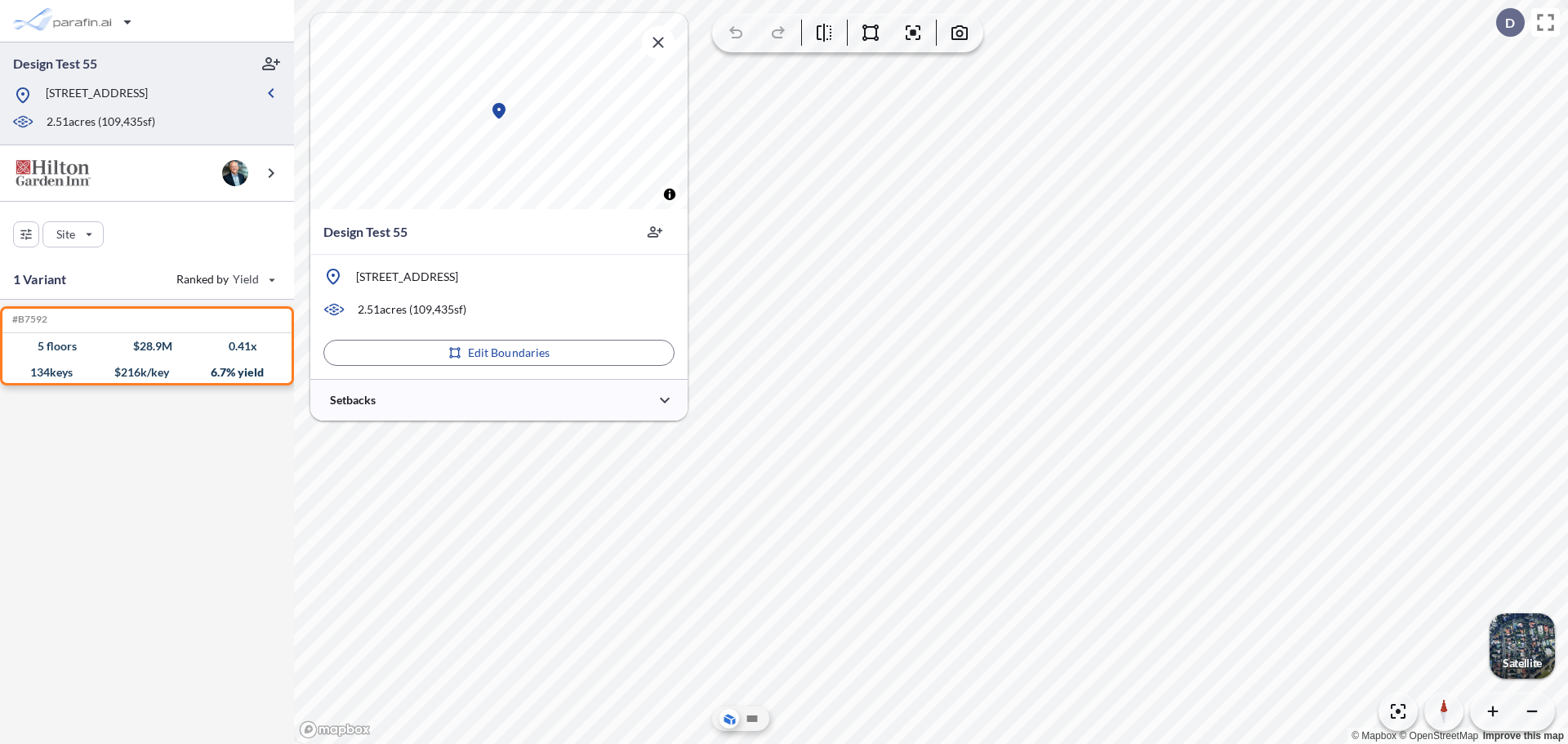
click at [236, 104] on div "125 Noketchee Dr, Athens, GA 30601" at bounding box center [134, 94] width 242 height 20
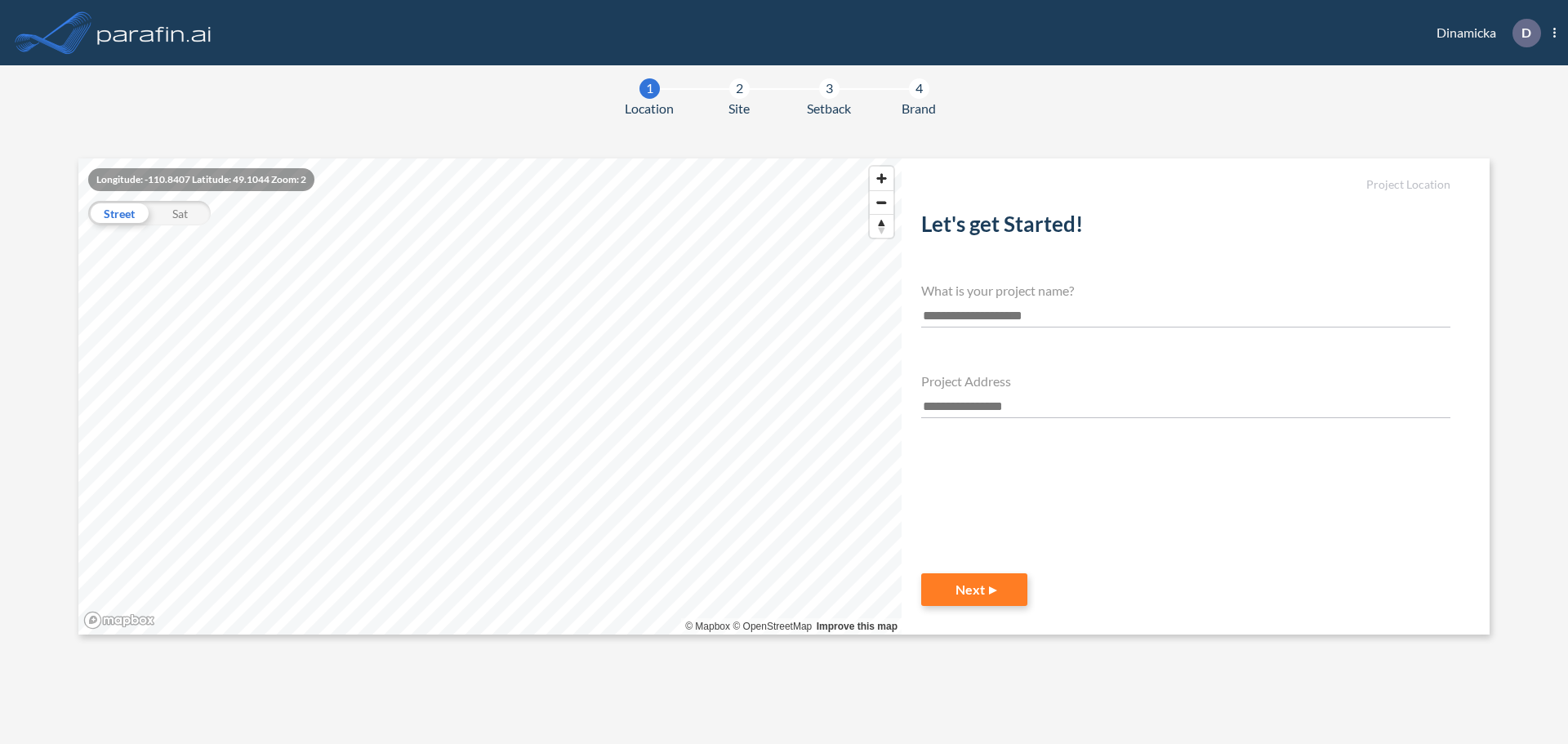
click at [985, 316] on input "text" at bounding box center [1186, 316] width 530 height 22
type input "**********"
click at [999, 402] on input "text" at bounding box center [1186, 407] width 530 height 22
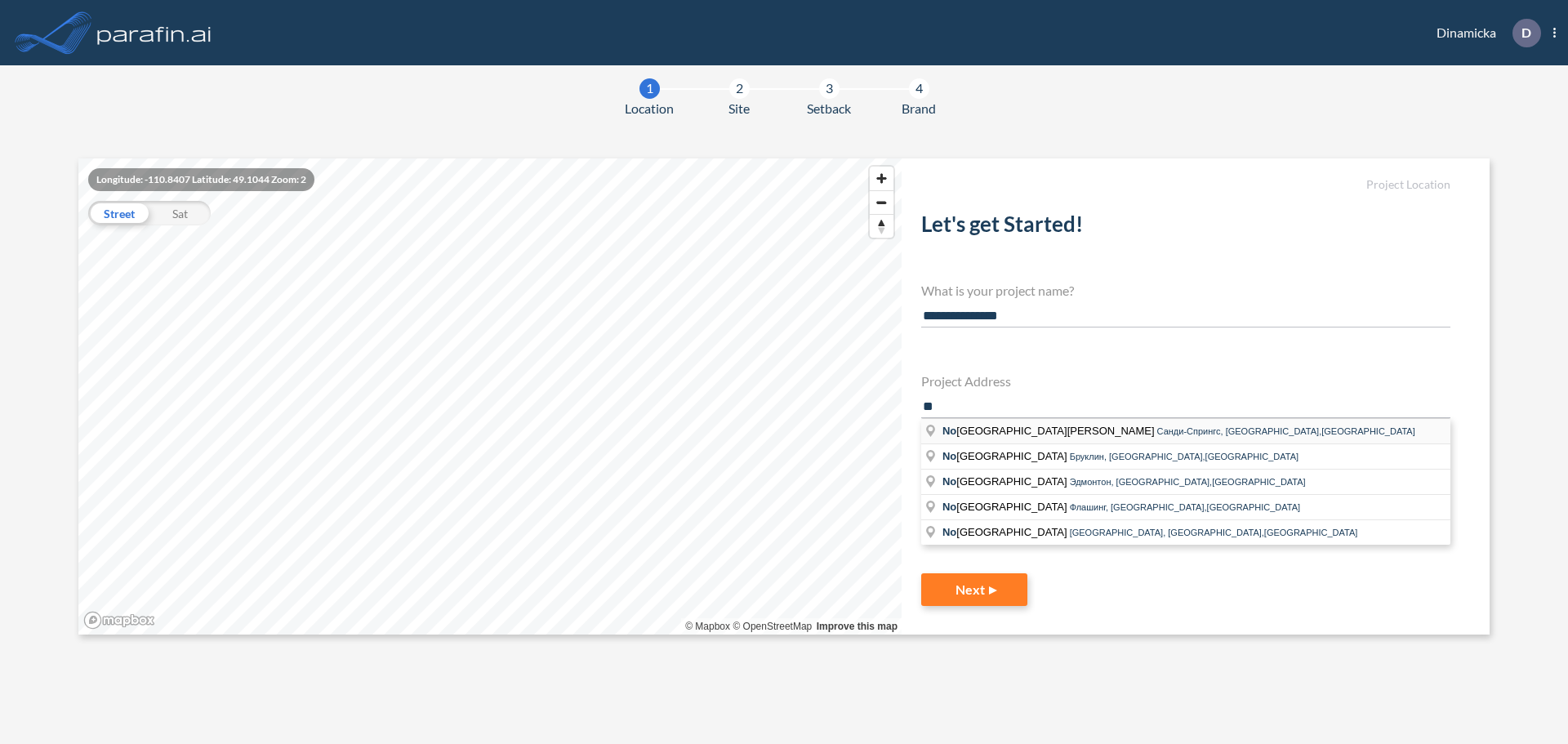
click at [1038, 432] on span "No rth Springs MARTA" at bounding box center [1049, 430] width 214 height 12
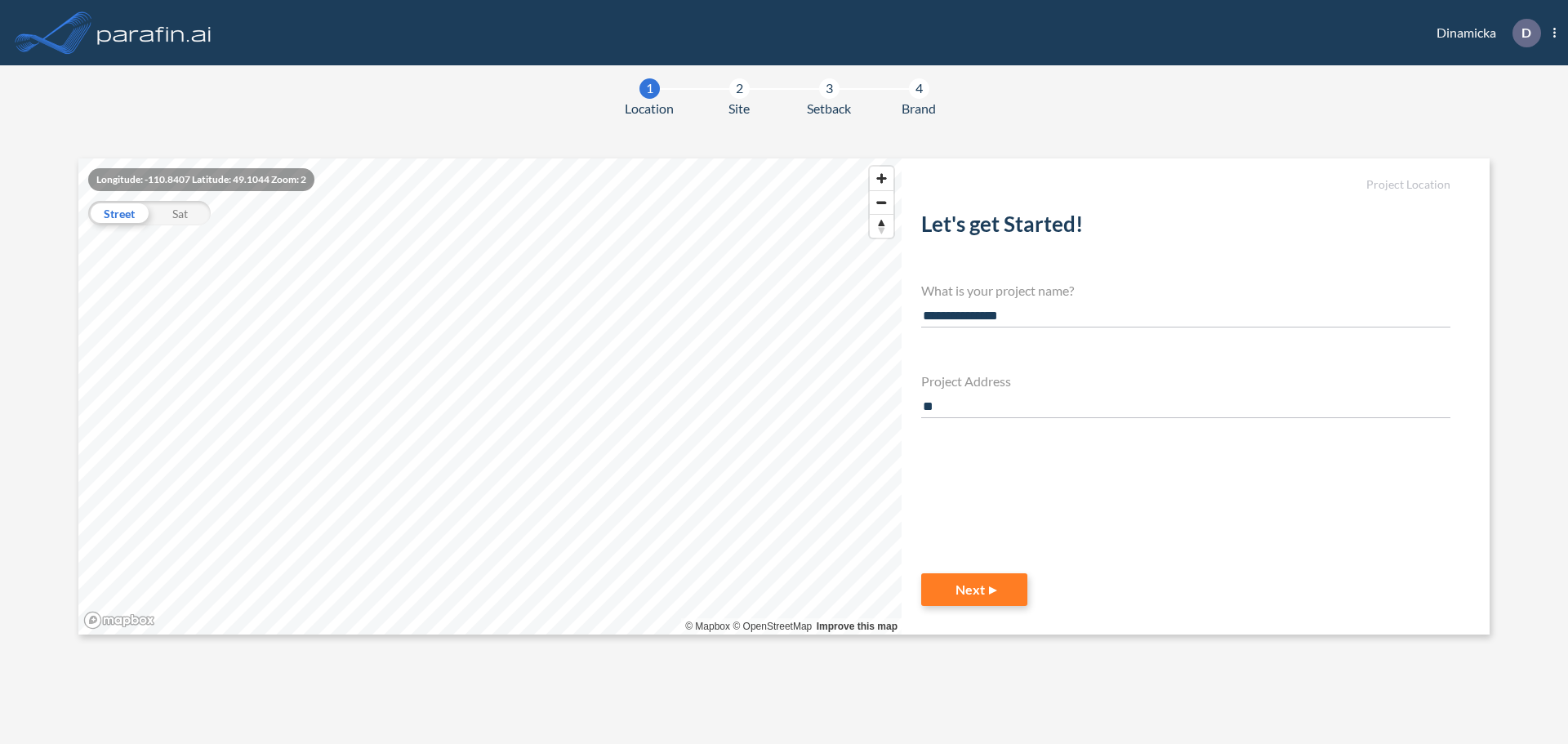
type input "**********"
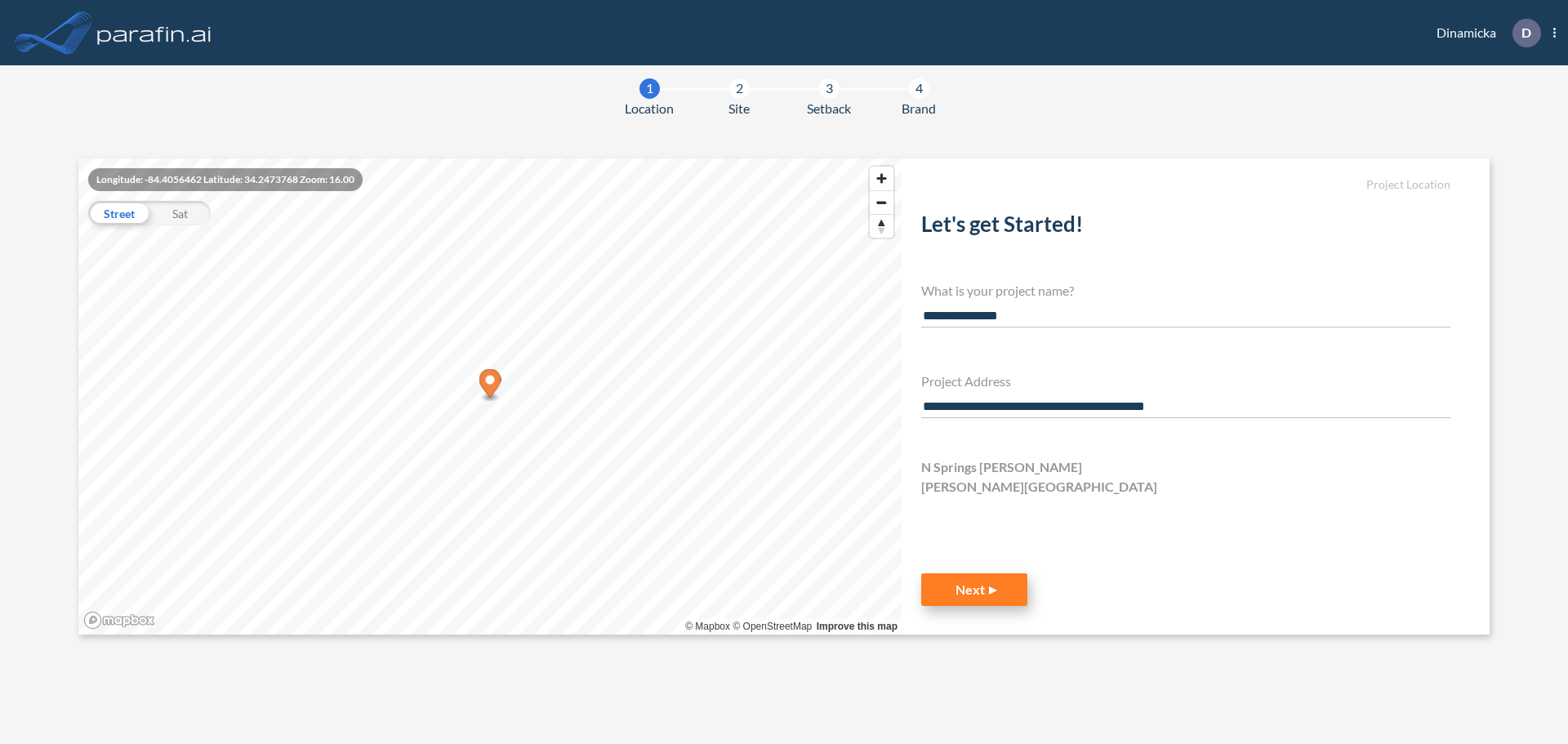
click at [991, 597] on button "Next" at bounding box center [974, 590] width 106 height 33
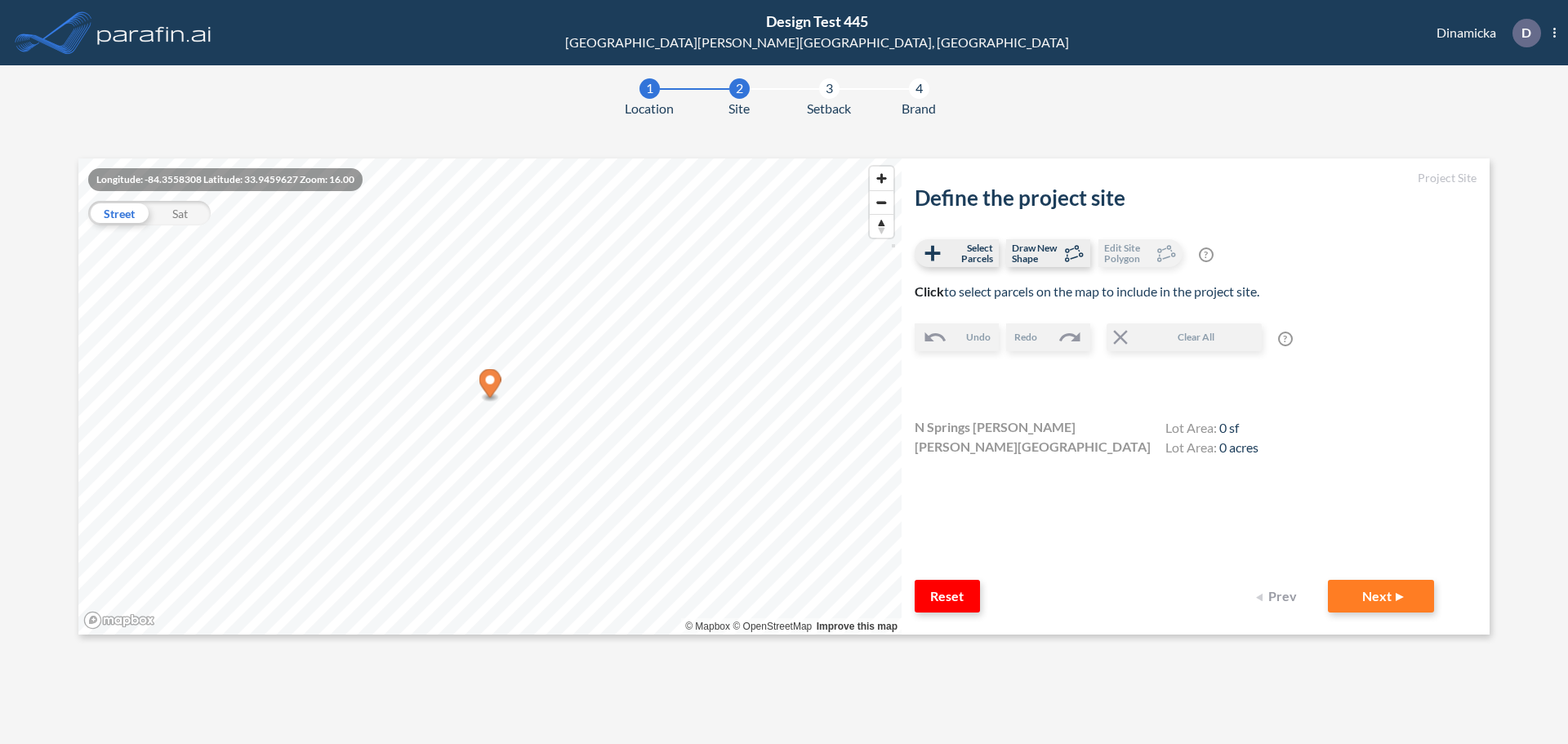
click at [1281, 594] on button "Prev" at bounding box center [1279, 596] width 65 height 33
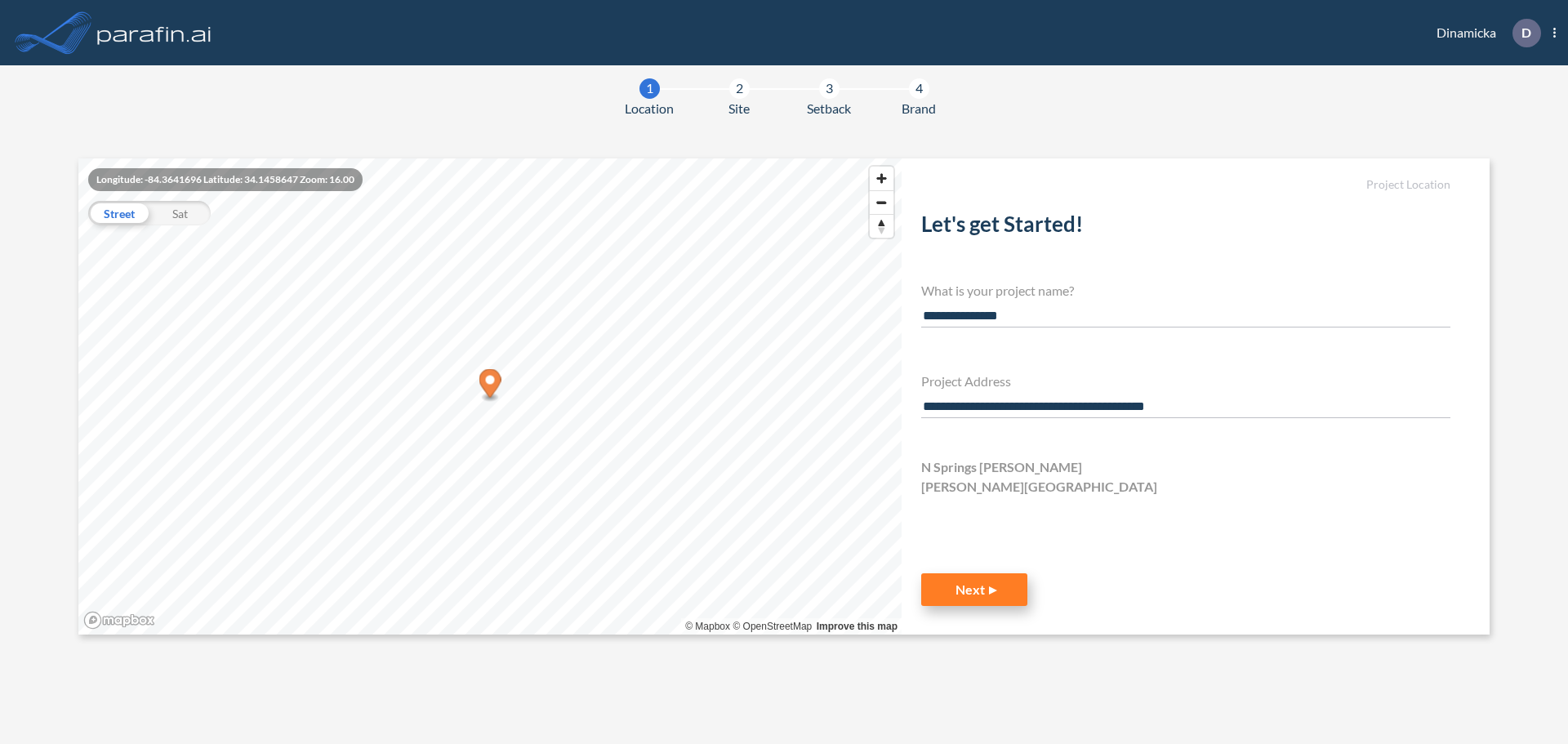
click at [964, 599] on button "Next" at bounding box center [974, 590] width 106 height 33
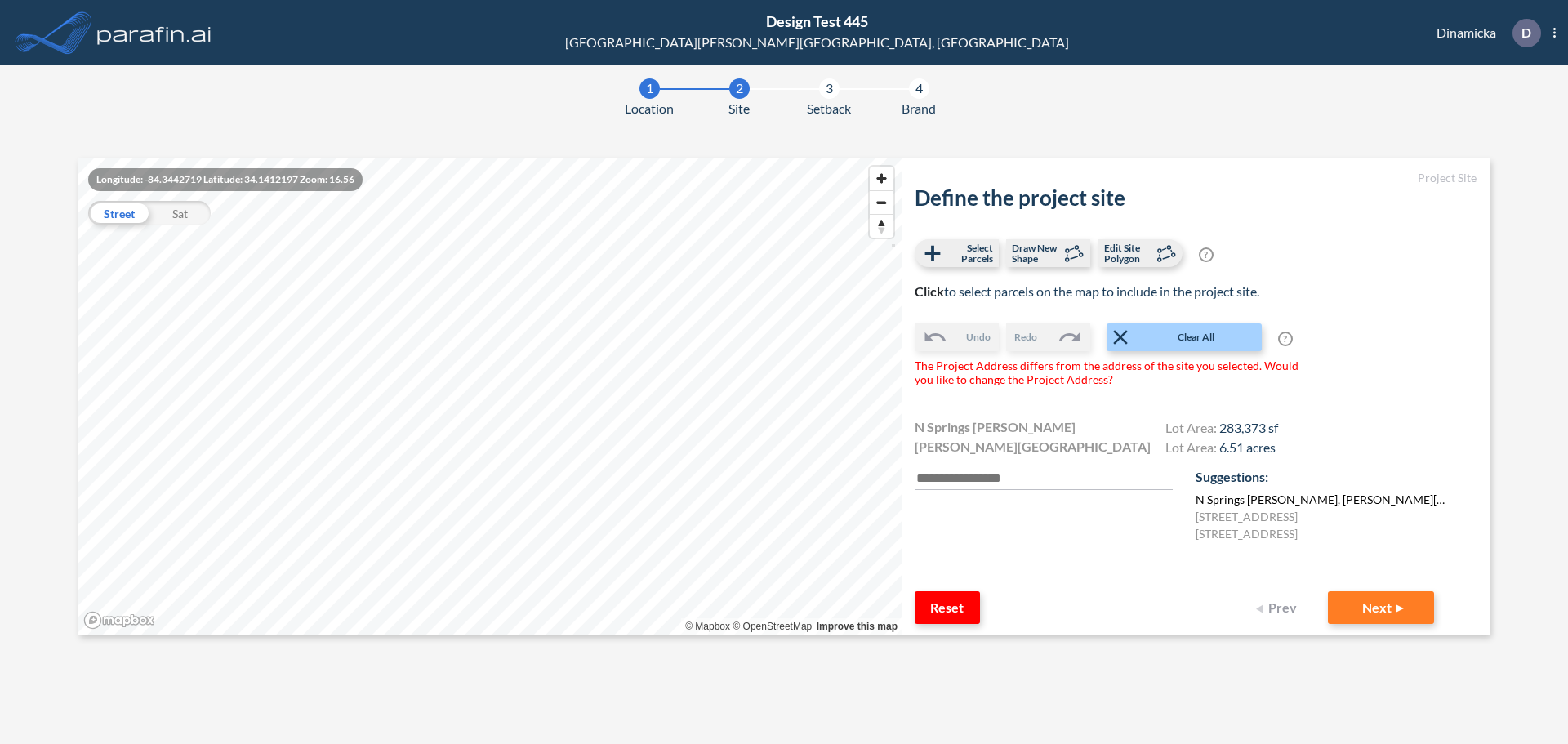
click at [1290, 501] on label "N Springs MARTA , Sandy Springs , GA 30328 , US" at bounding box center [1322, 499] width 253 height 17
click at [1289, 519] on label "14795 Wood Rd, Alpharetta, GA 30004, США" at bounding box center [1246, 516] width 102 height 17
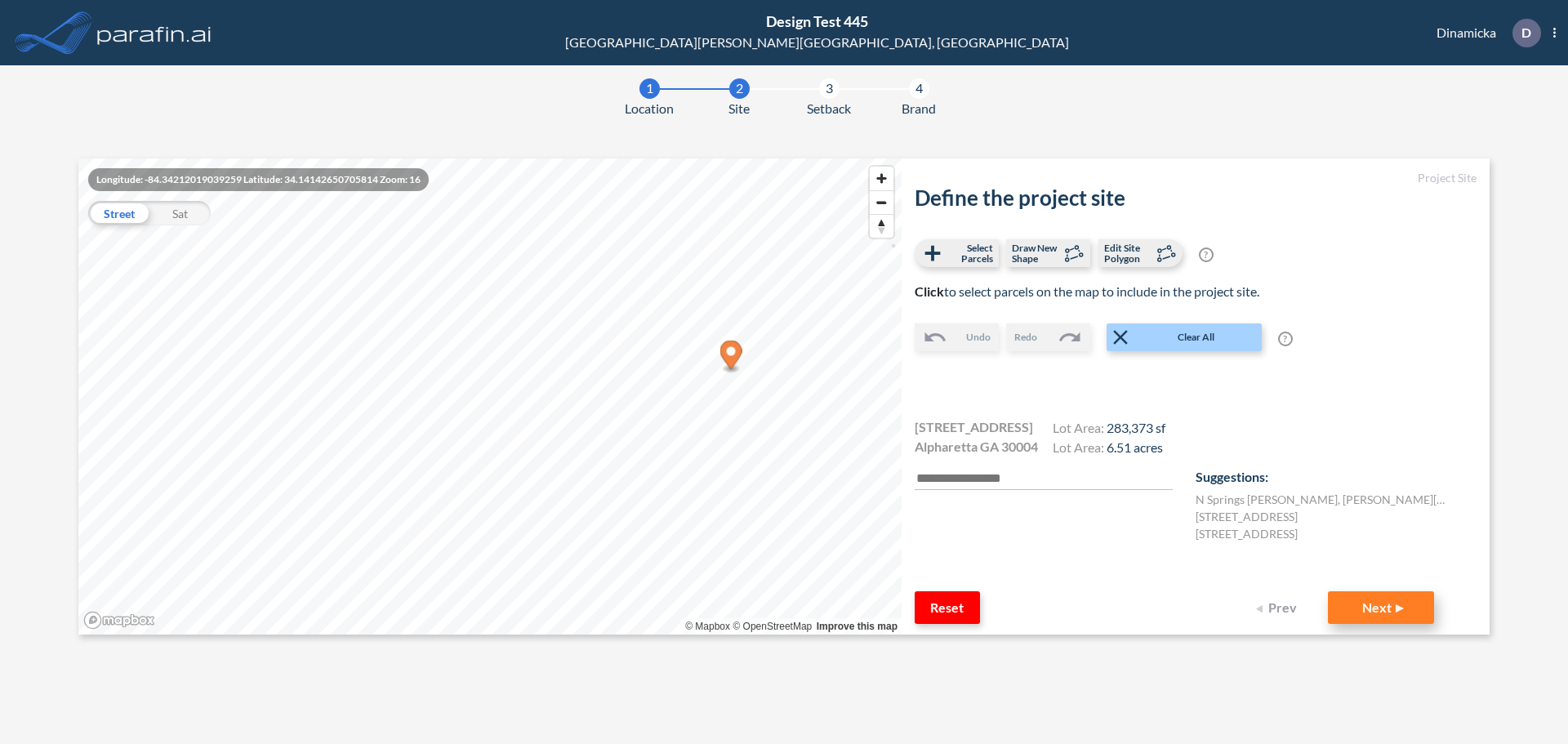
click at [1345, 613] on button "Next" at bounding box center [1381, 608] width 106 height 33
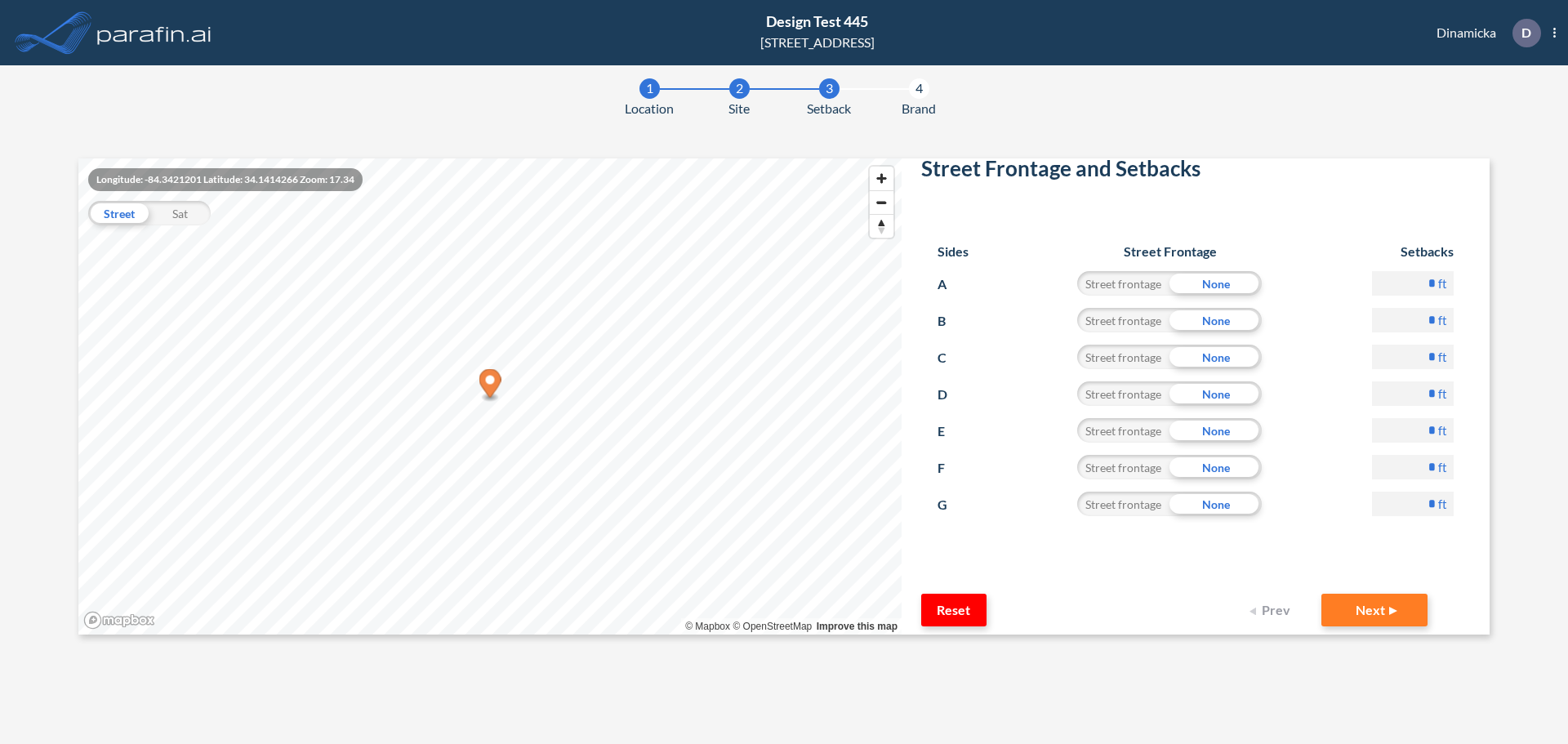
scroll to position [102, 0]
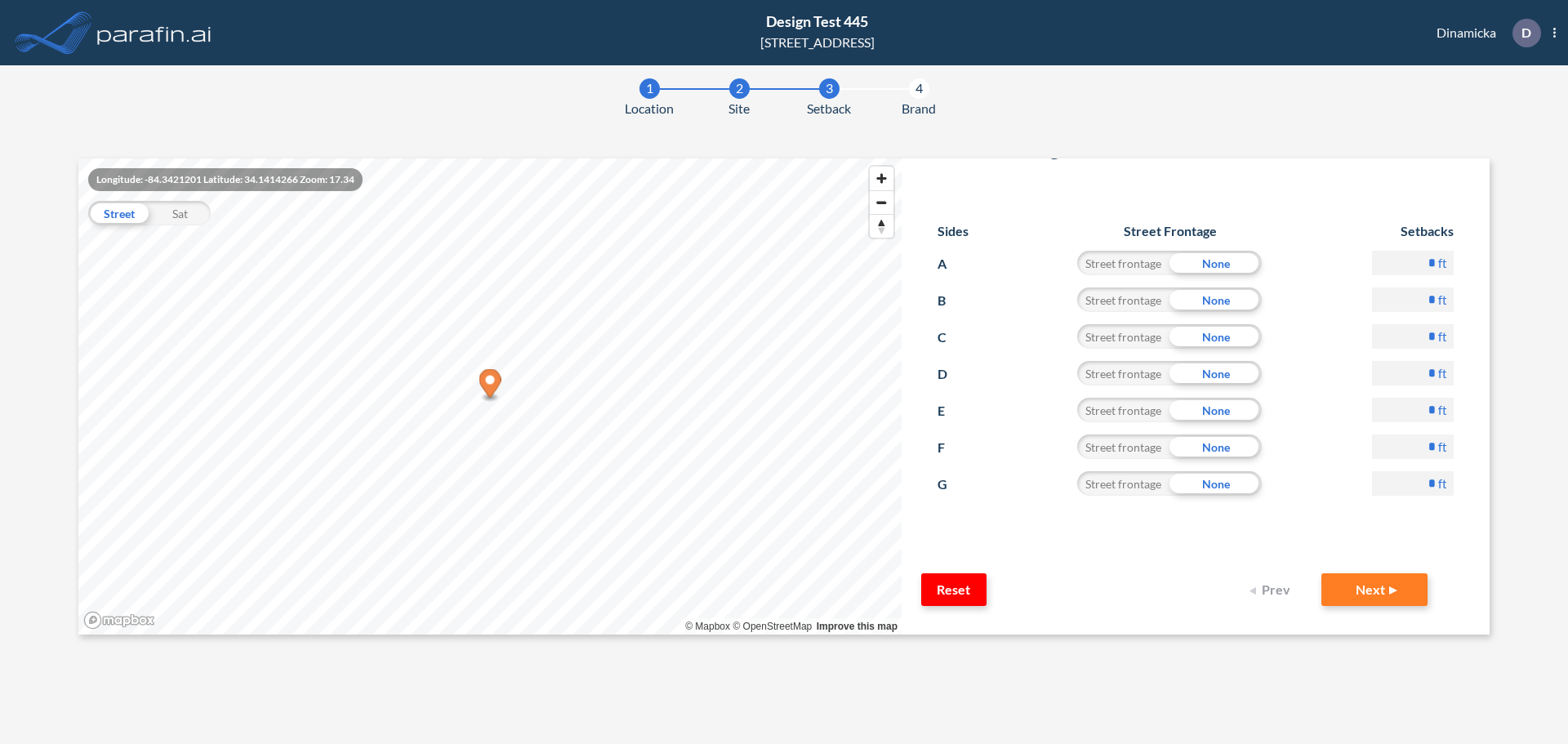
click at [1356, 571] on form "Project Site Street Frontage and Setbacks Sides Street Frontage Setbacks A Stre…" at bounding box center [1195, 396] width 588 height 476
click at [1362, 580] on button "Next" at bounding box center [1374, 590] width 106 height 33
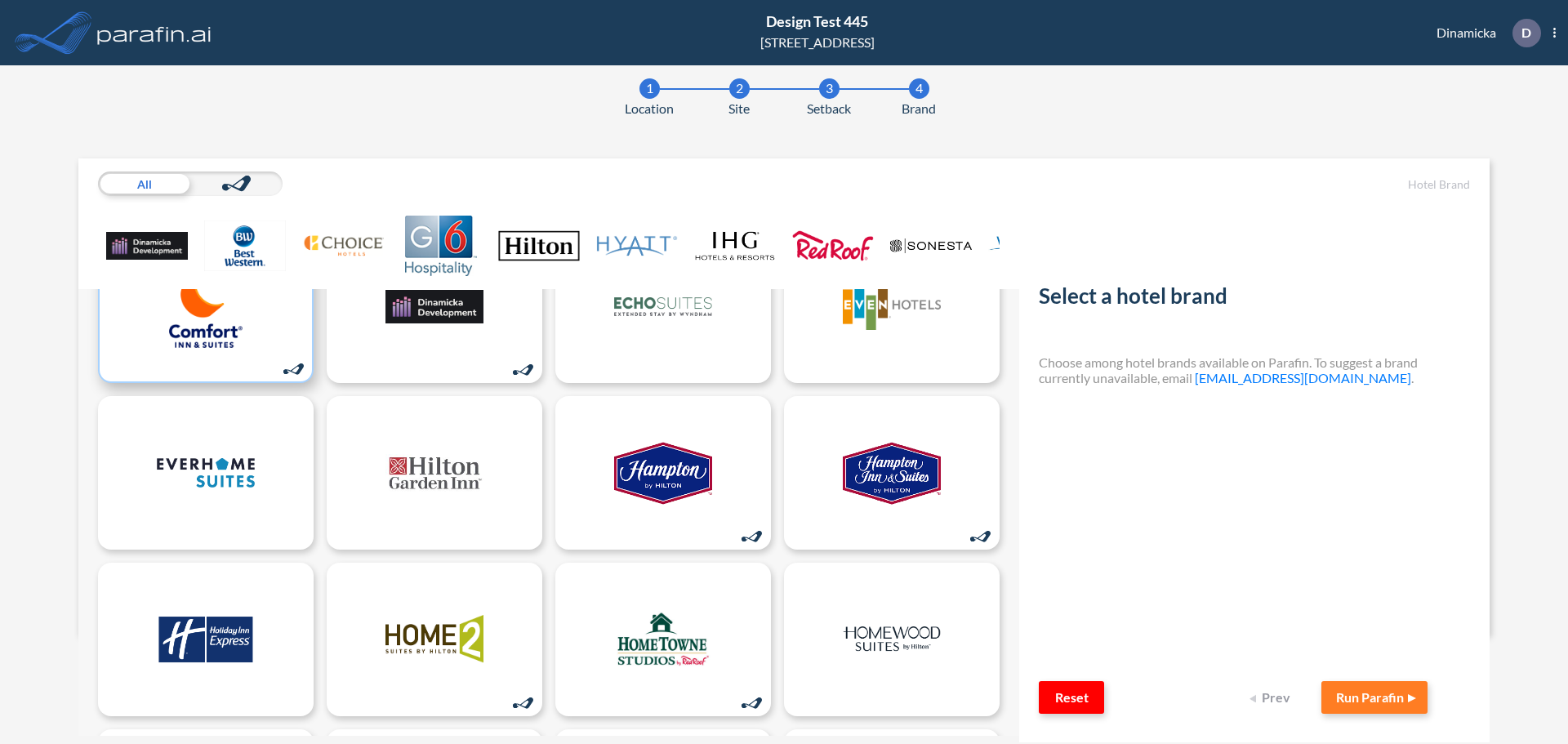
click at [281, 352] on div at bounding box center [205, 307] width 215 height 154
click at [1355, 689] on button "Run Parafin" at bounding box center [1374, 698] width 106 height 33
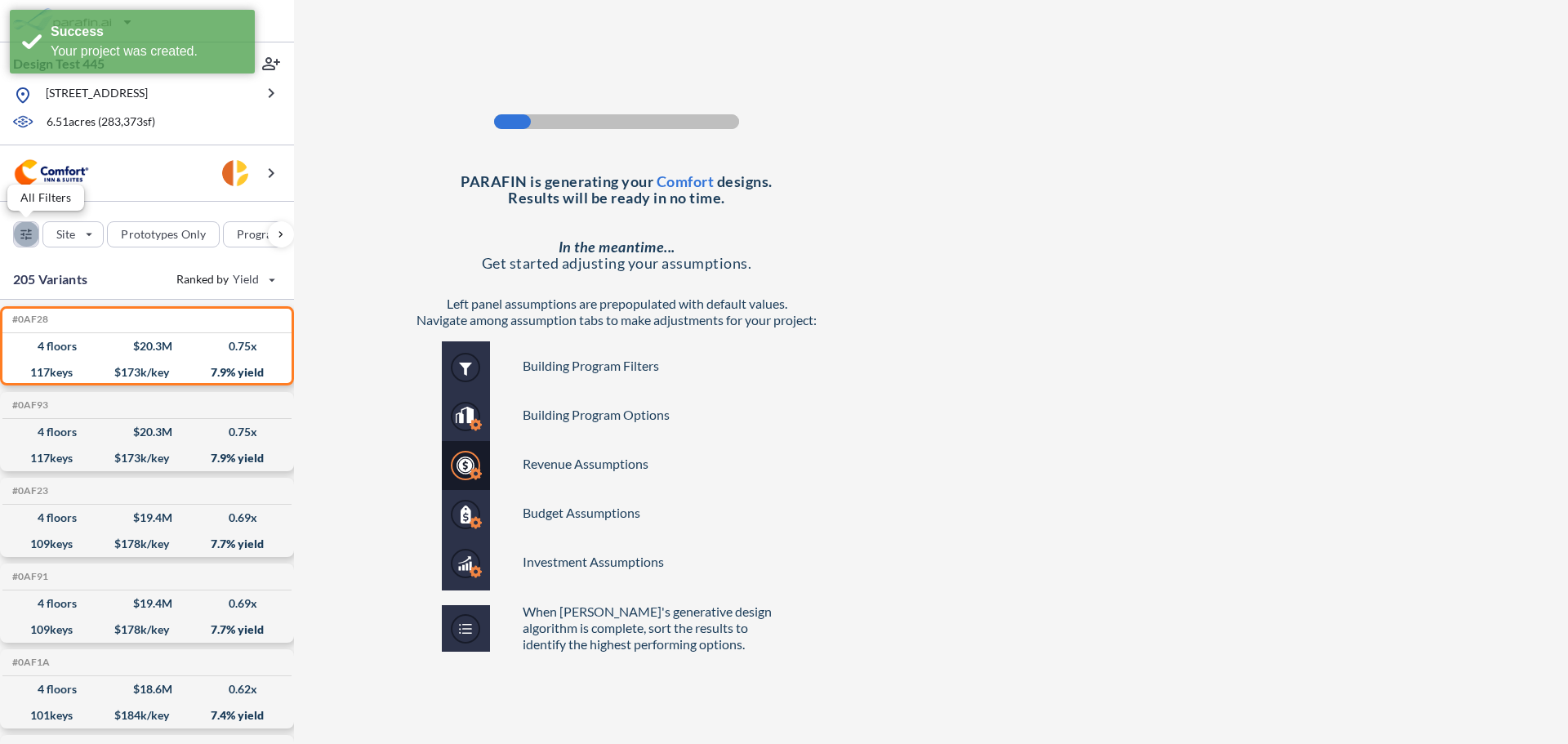
click at [33, 230] on div "button" at bounding box center [25, 234] width 25 height 25
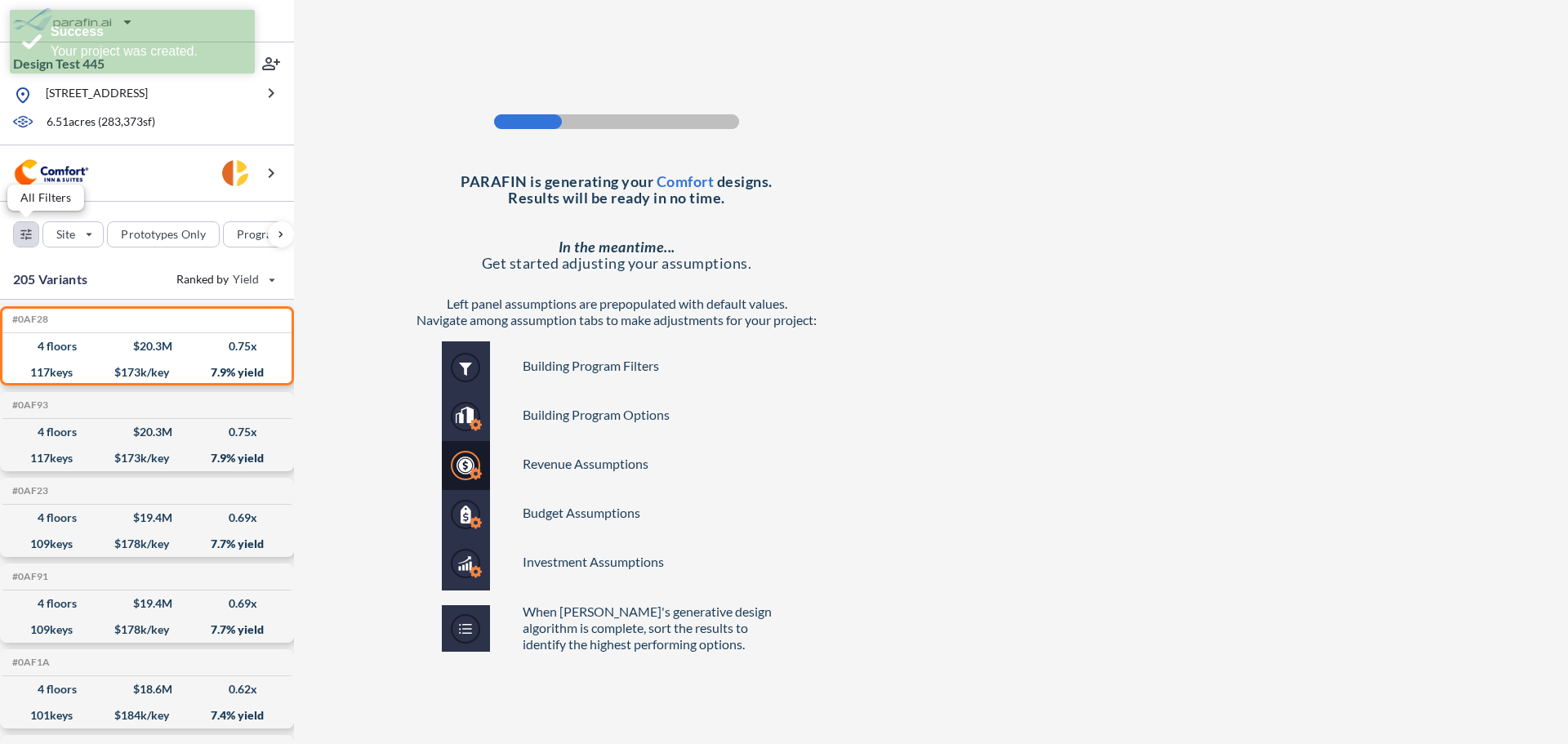
click at [32, 230] on div "button" at bounding box center [25, 234] width 25 height 25
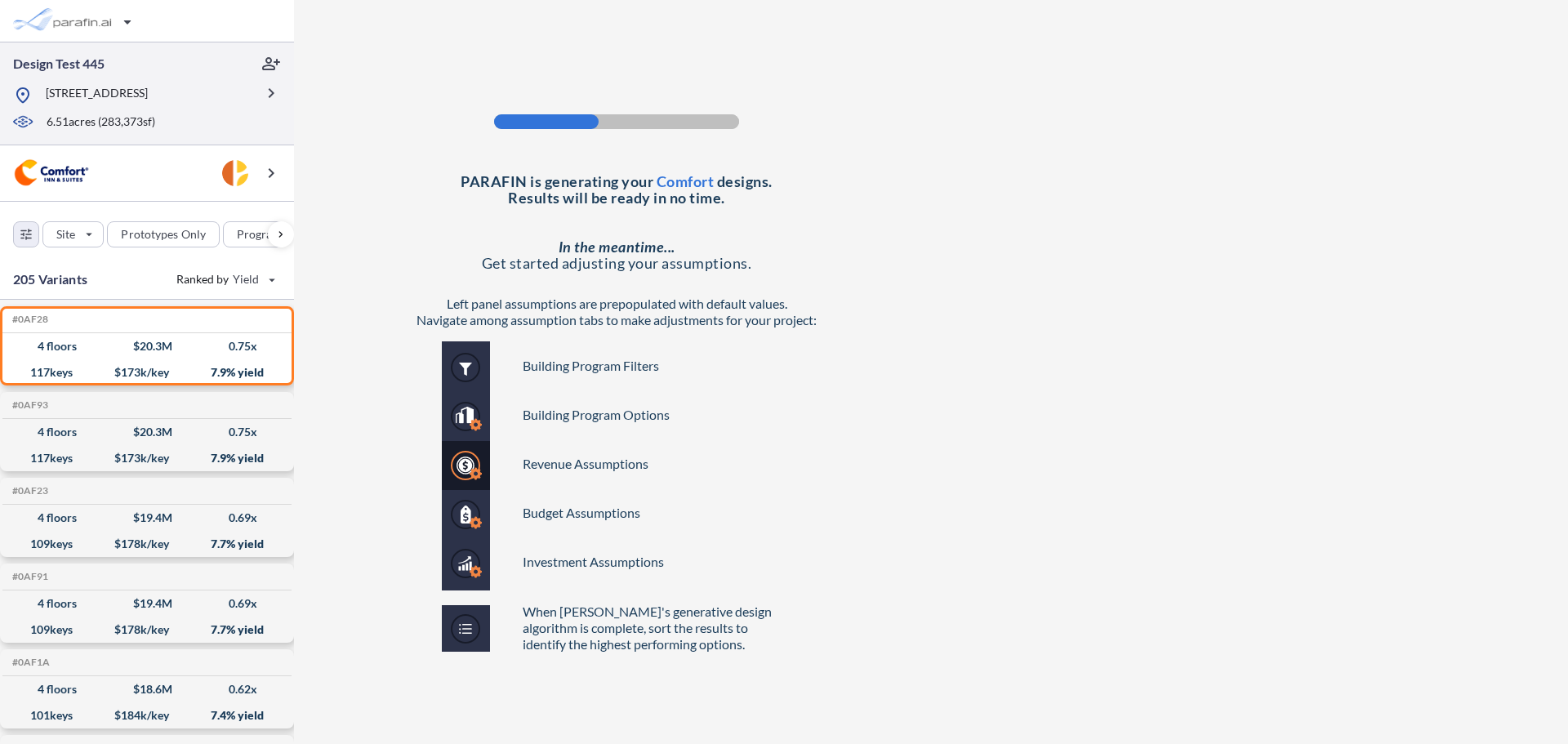
click at [148, 101] on p "14795 Wood Rd, Alpharetta, GA 30004" at bounding box center [96, 94] width 102 height 20
click at [148, 94] on p "14795 Wood Rd, Alpharetta, GA 30004" at bounding box center [96, 94] width 102 height 20
click at [222, 108] on div at bounding box center [134, 109] width 242 height 8
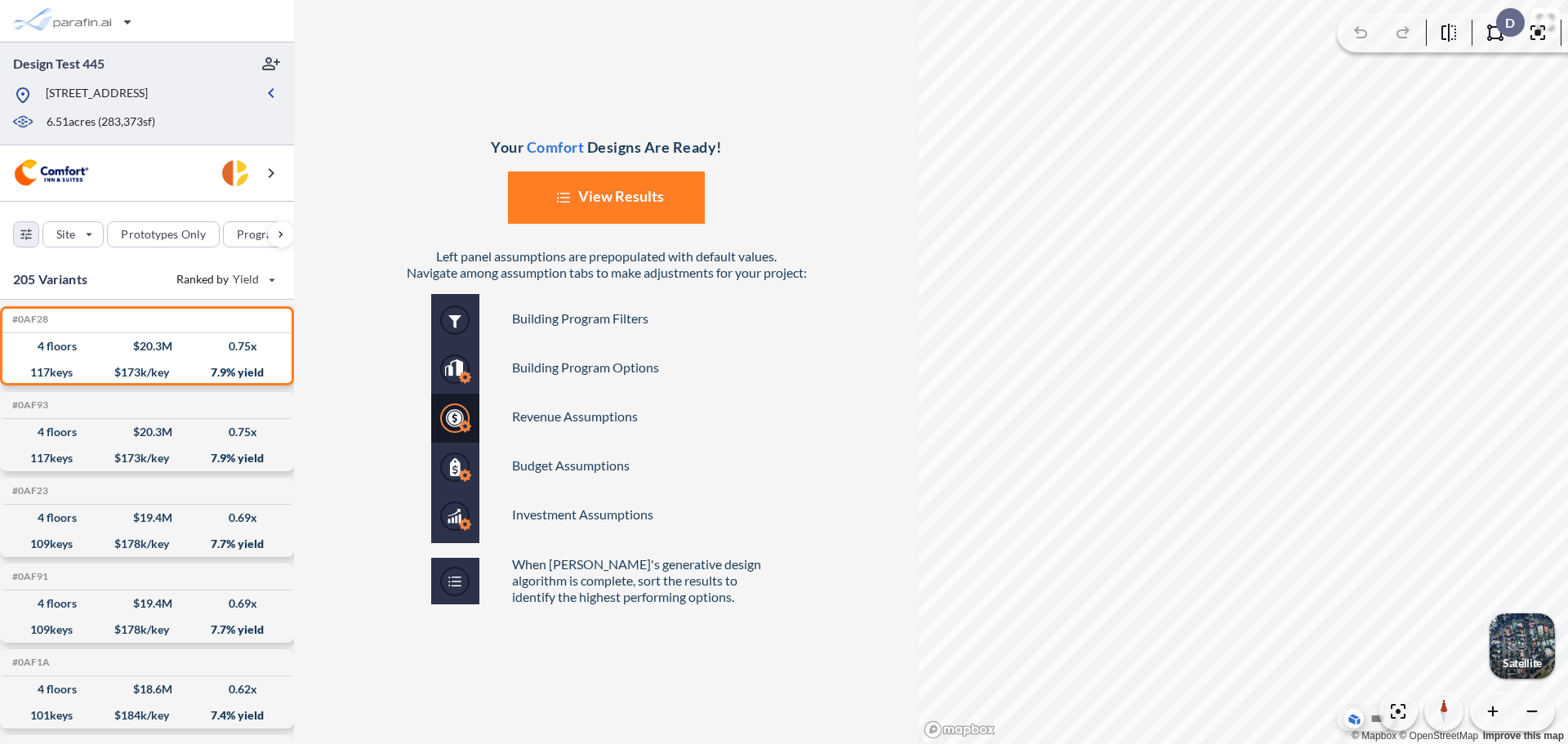
click at [148, 95] on p "14795 Wood Rd, Alpharetta, GA 30004" at bounding box center [96, 94] width 102 height 20
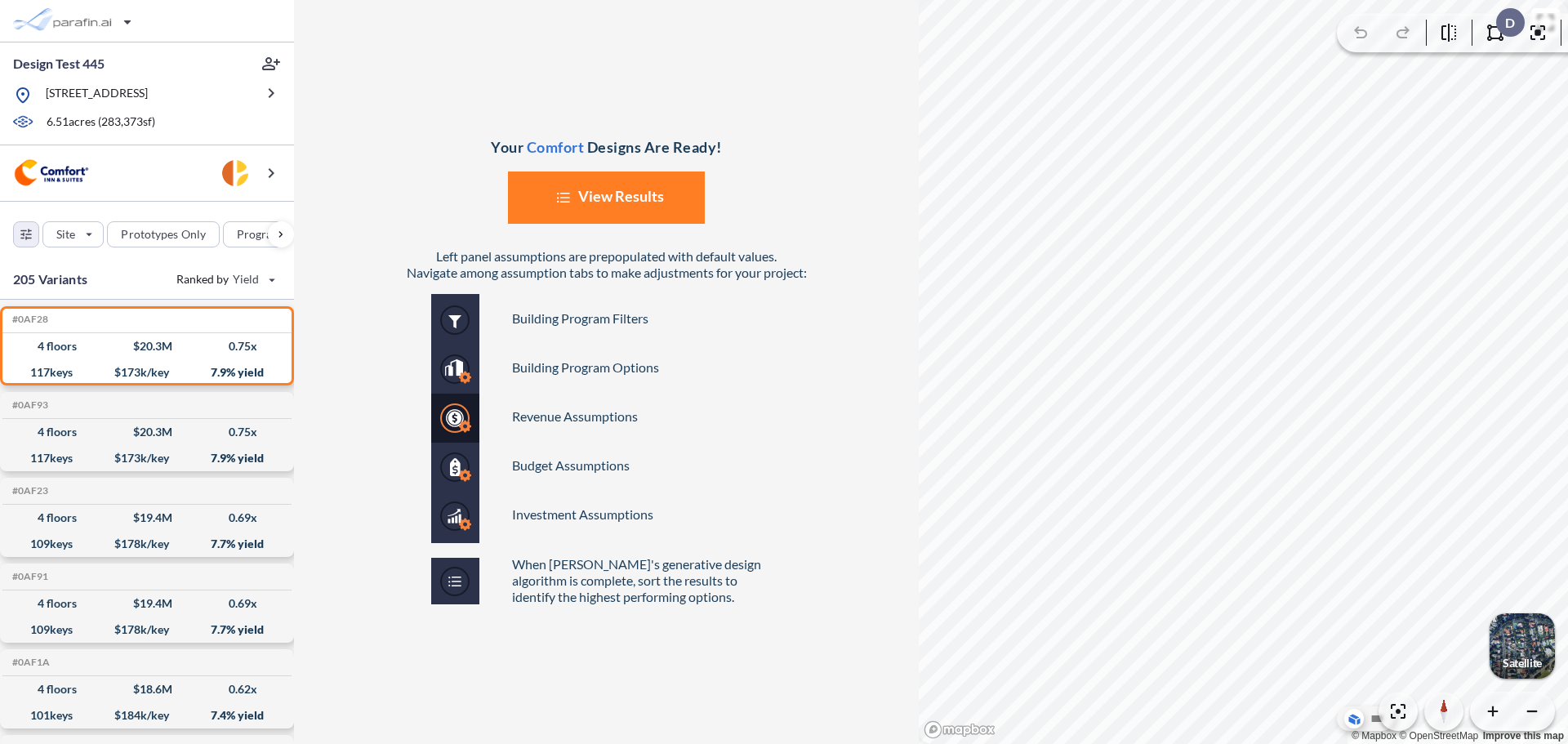
click at [841, 207] on div "Your Comfort Designs Are Ready! List Created with Sketch. View Results Left pan…" at bounding box center [607, 372] width 625 height 744
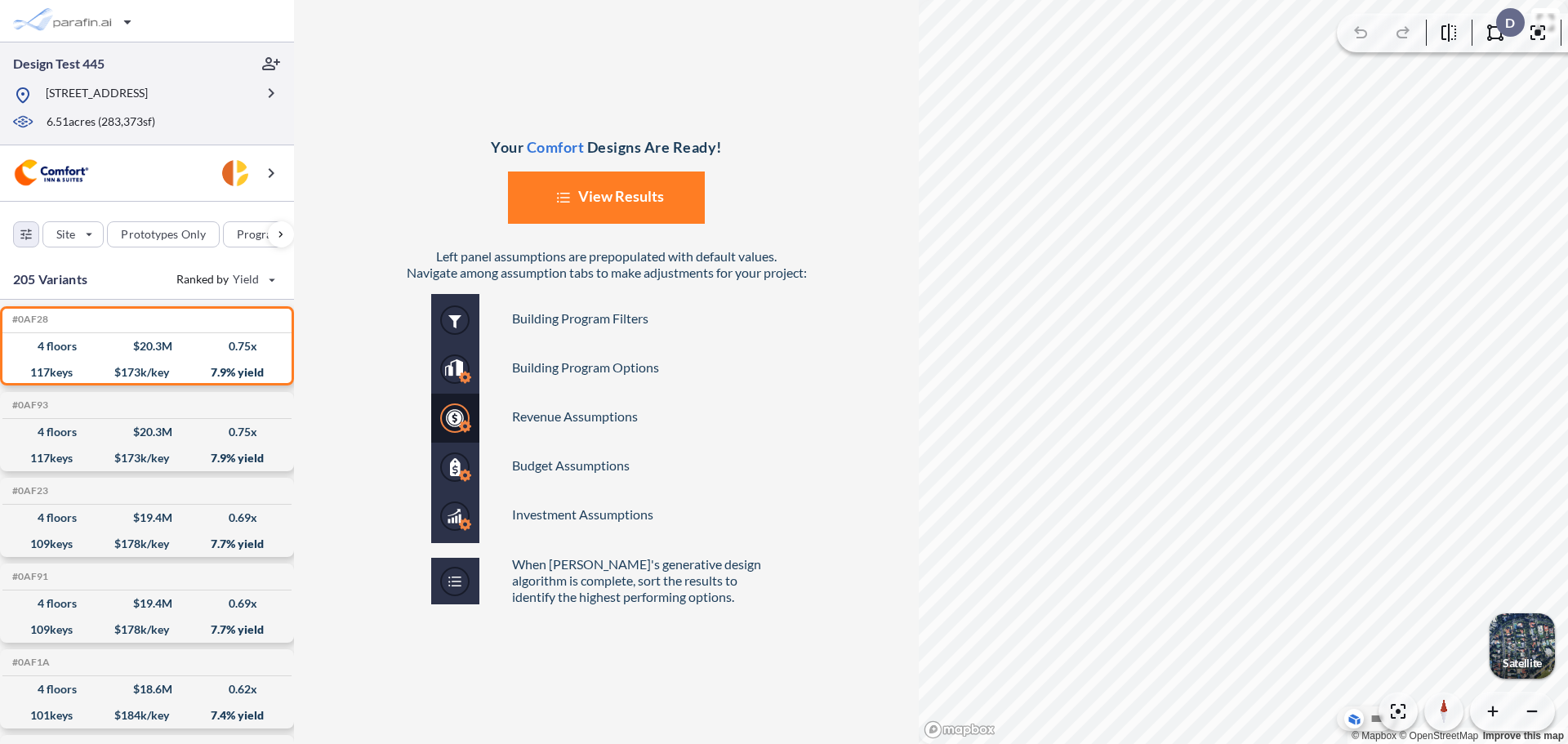
click at [148, 96] on p "14795 Wood Rd, Alpharetta, GA 30004" at bounding box center [96, 94] width 102 height 20
click at [551, 189] on icon "List Created with Sketch." at bounding box center [563, 197] width 29 height 29
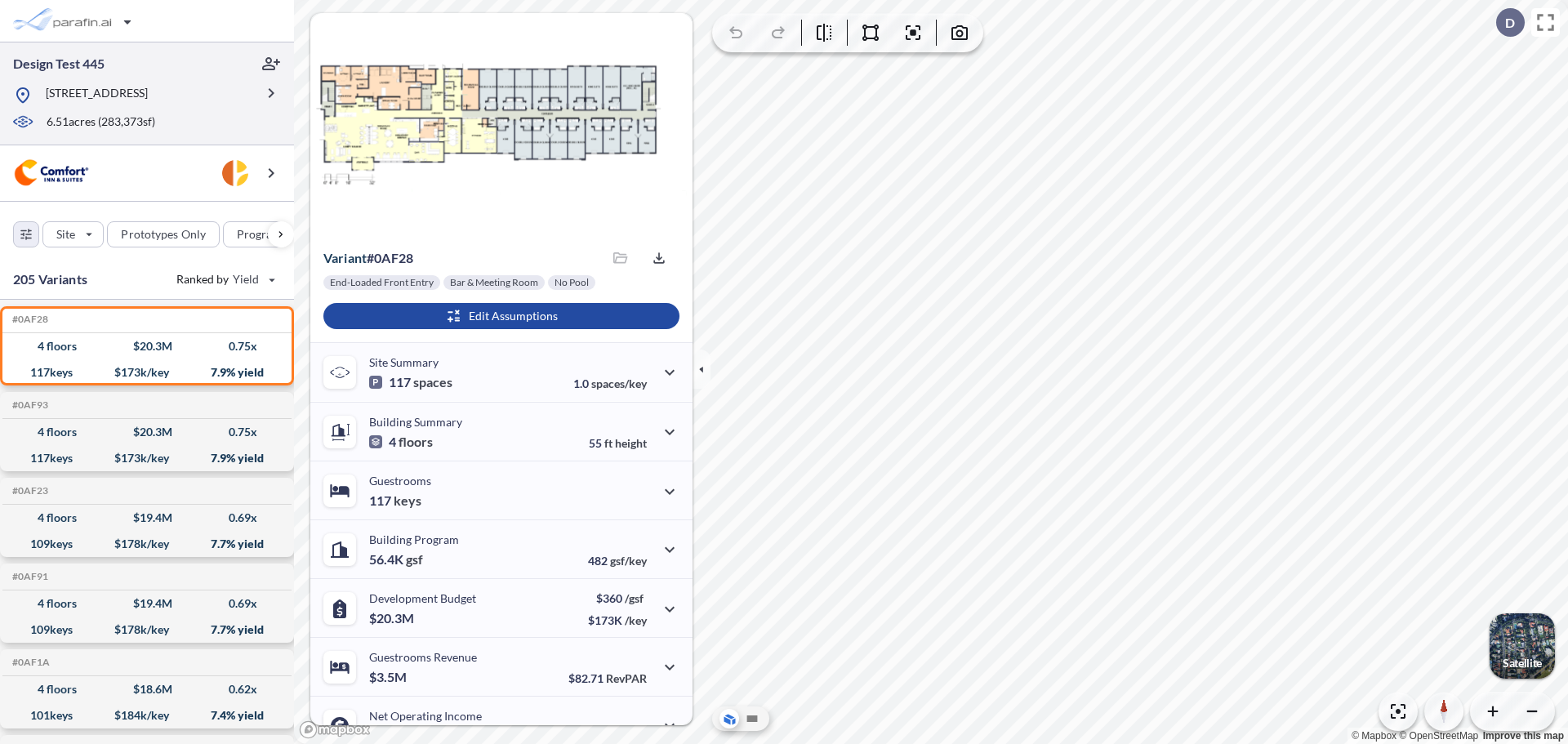
click at [148, 101] on p "14795 Wood Rd, Alpharetta, GA 30004" at bounding box center [96, 94] width 102 height 20
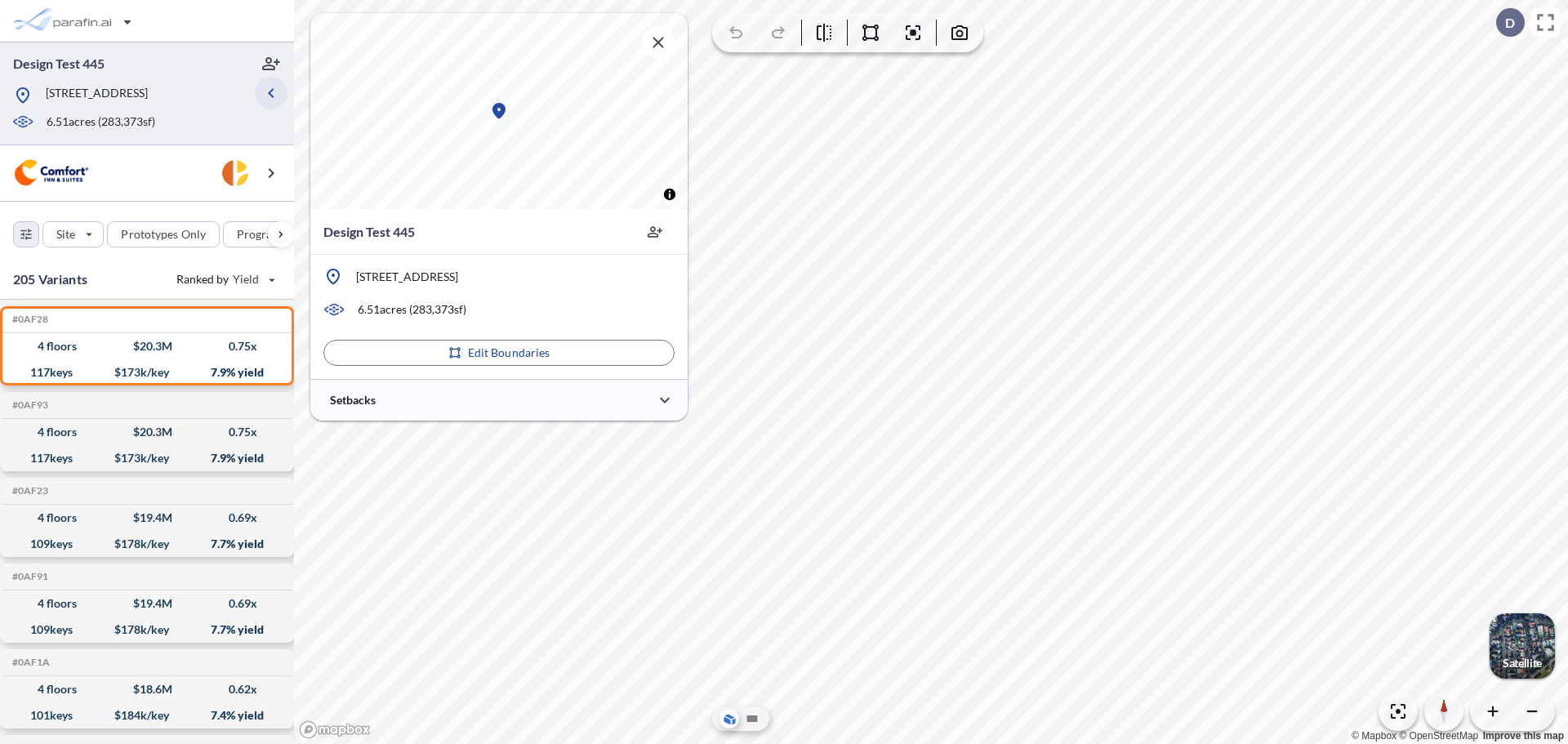
click at [272, 100] on icon "button" at bounding box center [272, 94] width 20 height 20
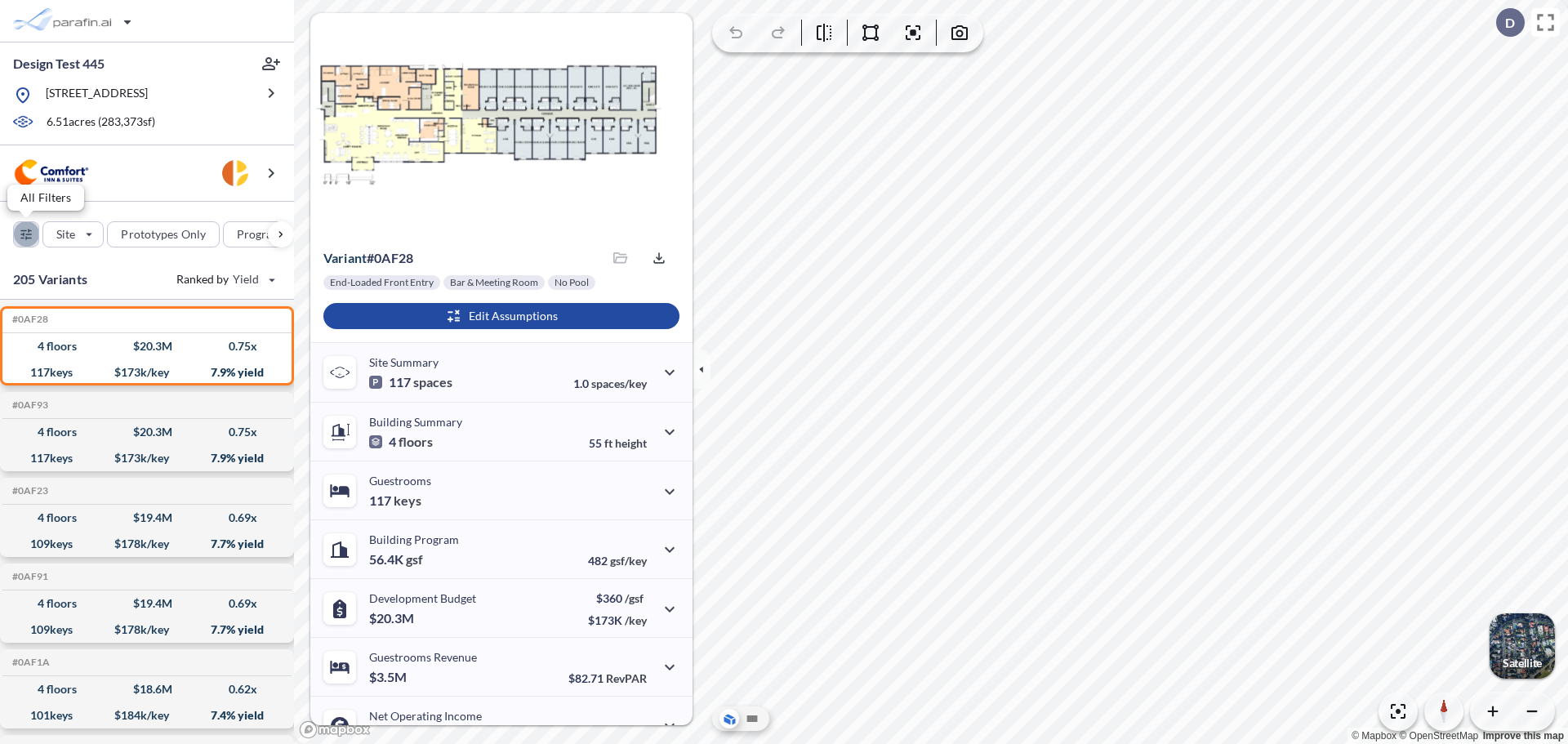
click at [31, 229] on div "button" at bounding box center [25, 234] width 25 height 25
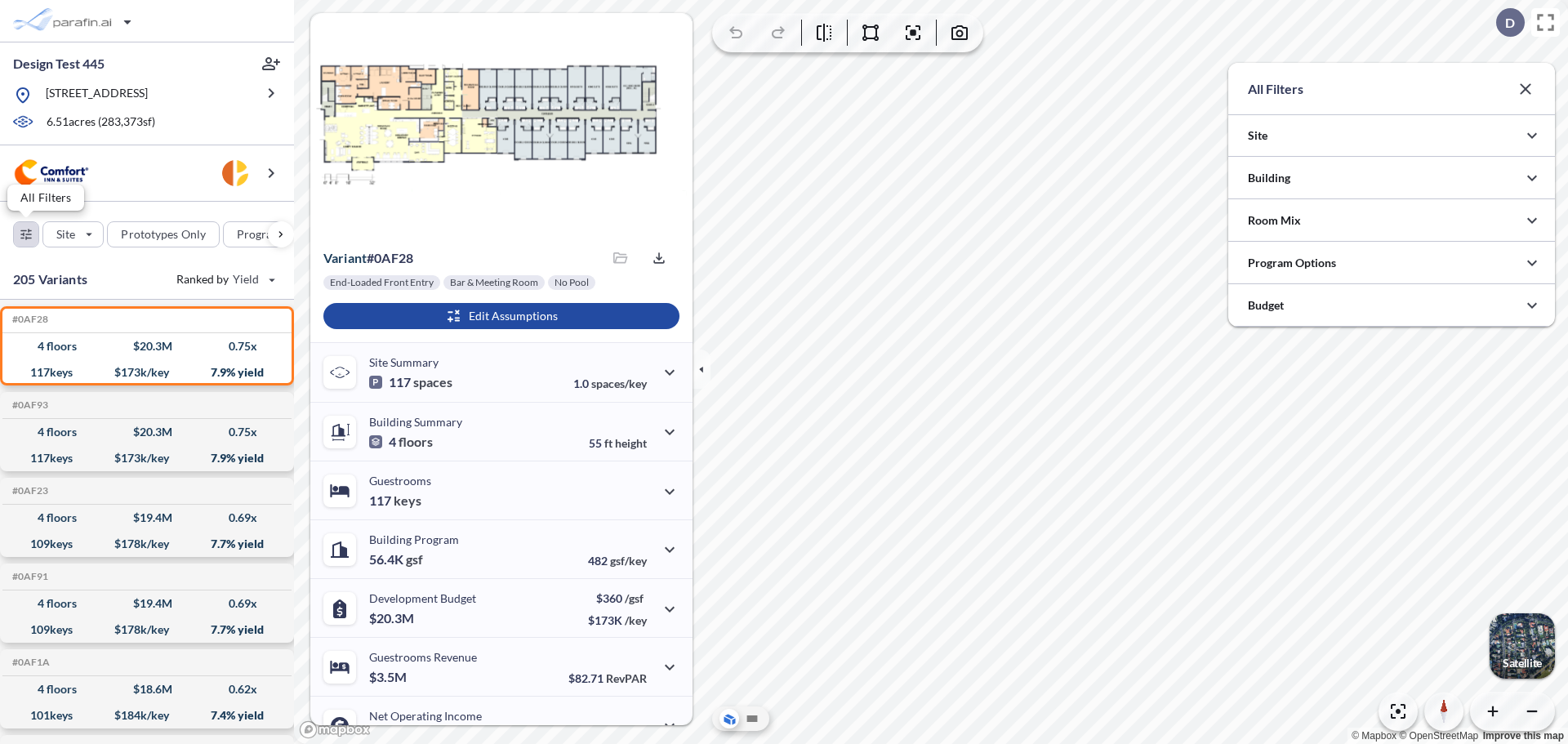
scroll to position [816639, 816344]
click at [31, 229] on div "button" at bounding box center [25, 234] width 25 height 25
